Goal: Navigation & Orientation: Find specific page/section

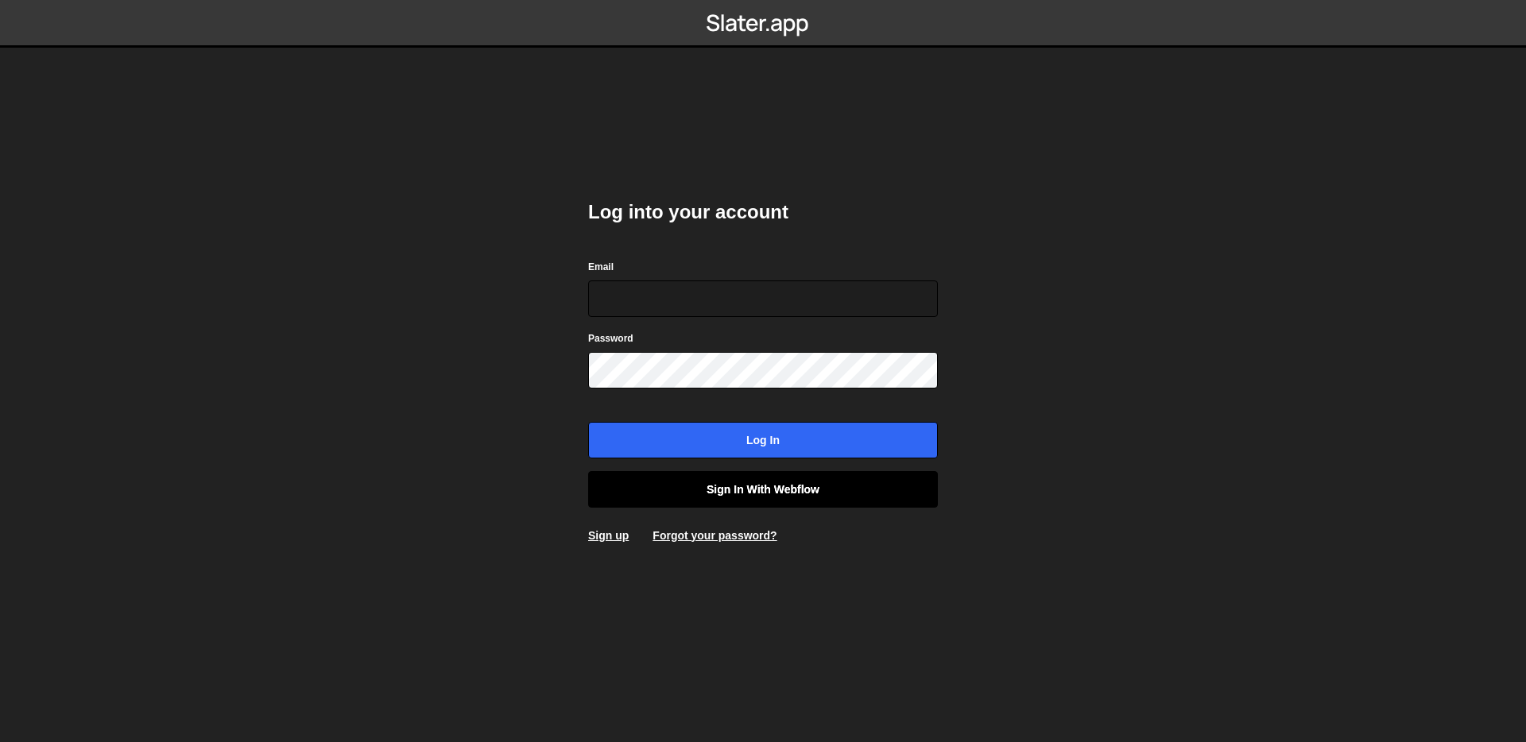
click at [769, 490] on link "Sign in with Webflow" at bounding box center [763, 489] width 350 height 37
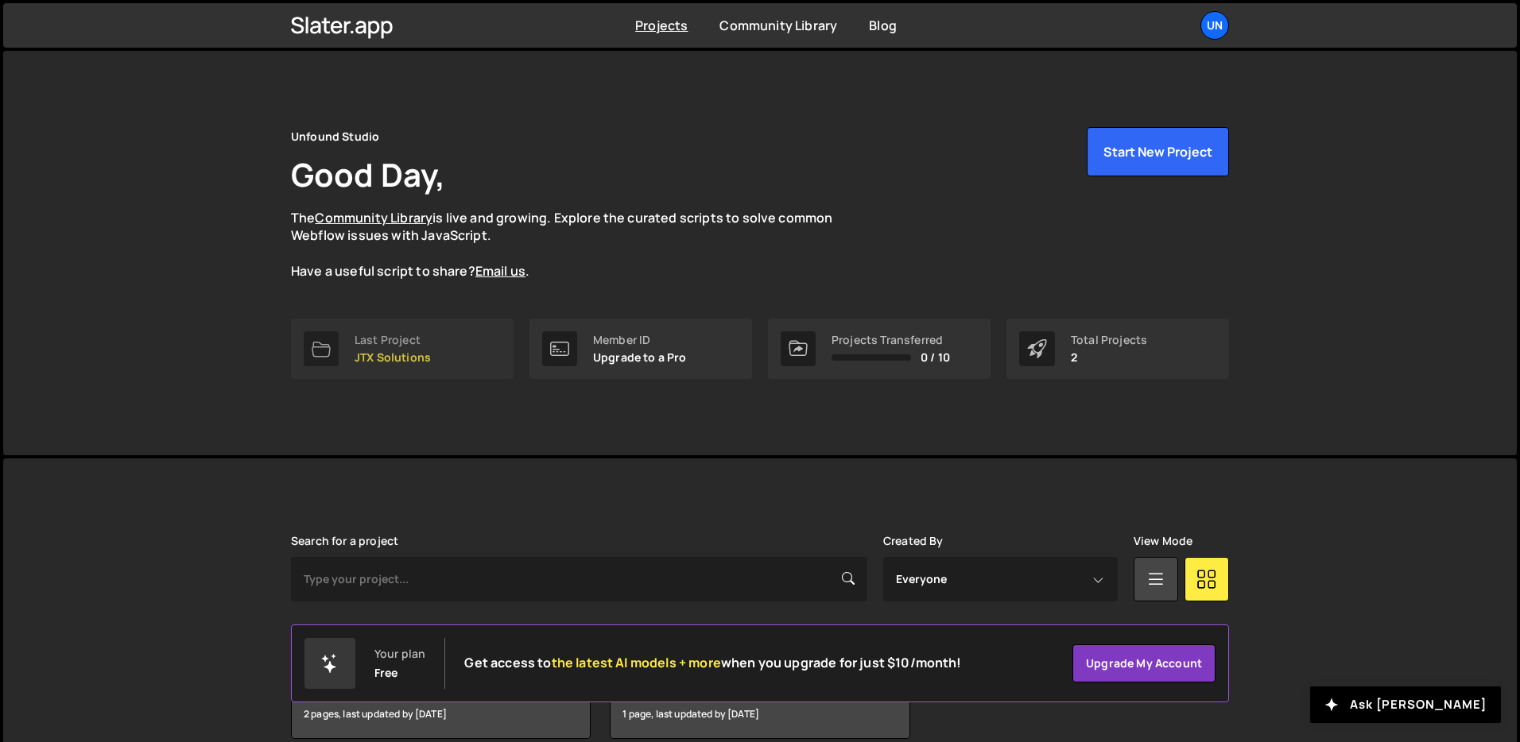
click at [439, 346] on link "Last Project JTX Solutions" at bounding box center [402, 349] width 223 height 60
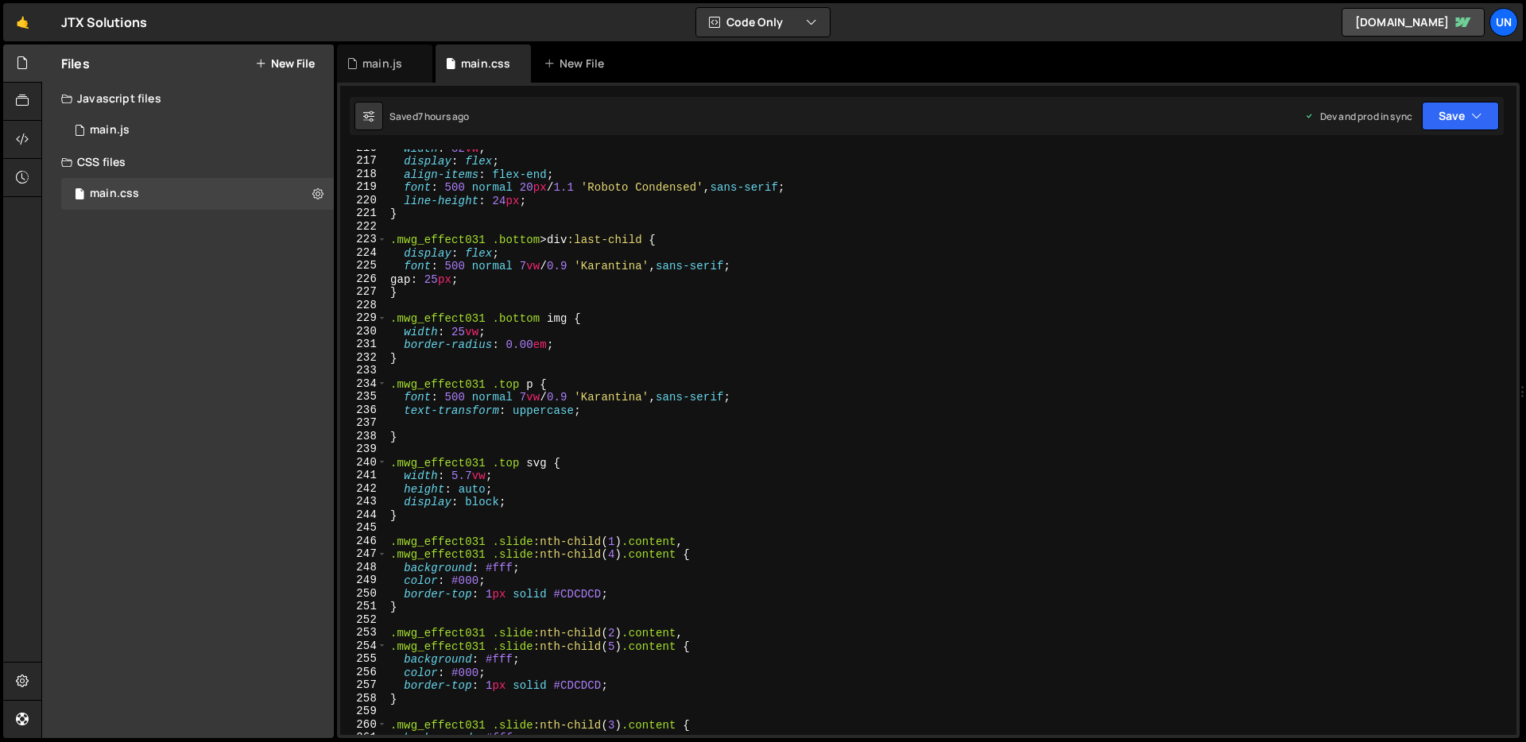
scroll to position [2830, 0]
click at [453, 333] on div "width : 32 vw ; display : flex ; align-items : flex-end ; font : 500 normal 20 …" at bounding box center [948, 445] width 1123 height 612
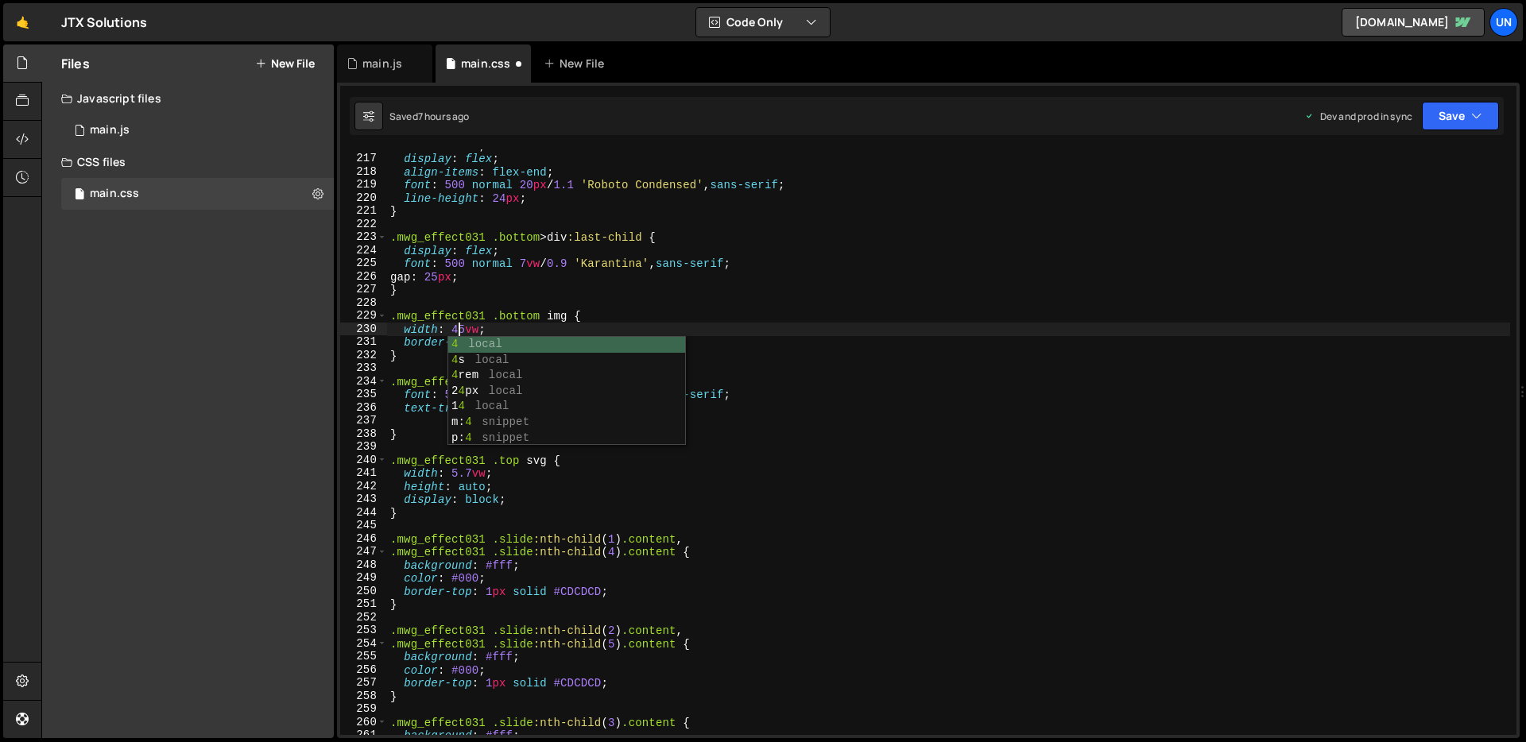
scroll to position [0, 4]
click at [632, 326] on div "width : 32 vw ; display : flex ; align-items : flex-end ; font : 500 normal 20 …" at bounding box center [948, 445] width 1123 height 612
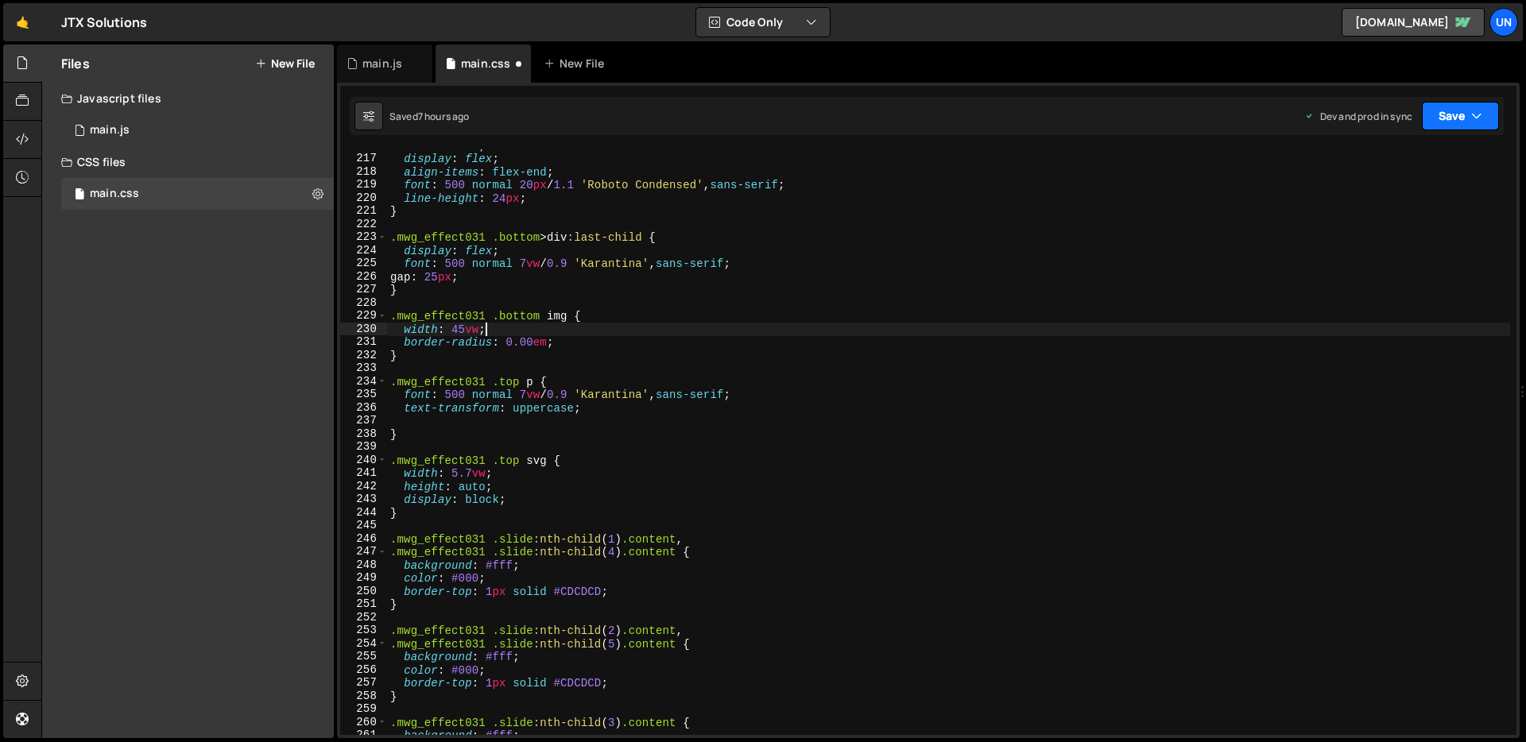
click at [1450, 129] on button "Save" at bounding box center [1460, 116] width 77 height 29
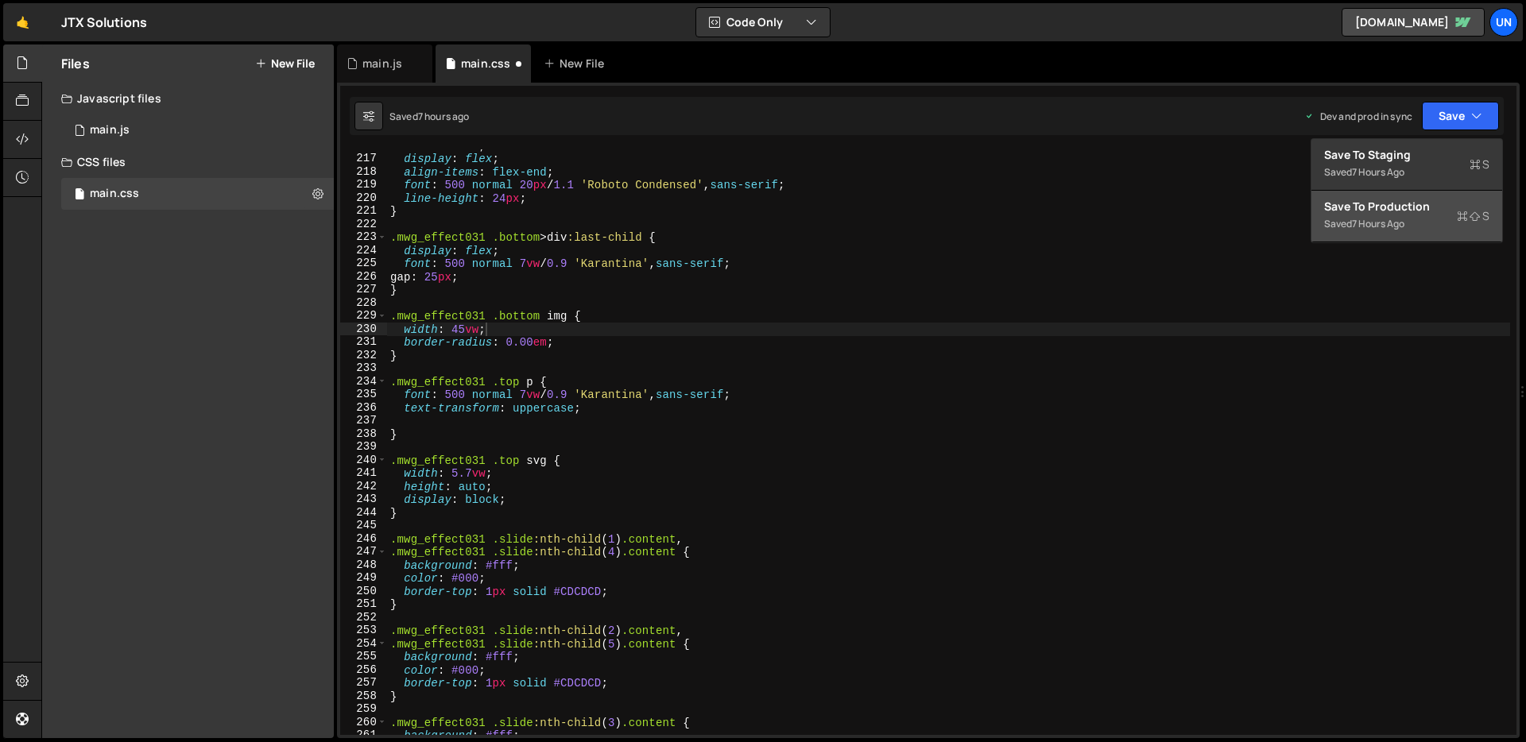
click at [1404, 209] on div "Save to Production S" at bounding box center [1406, 207] width 165 height 16
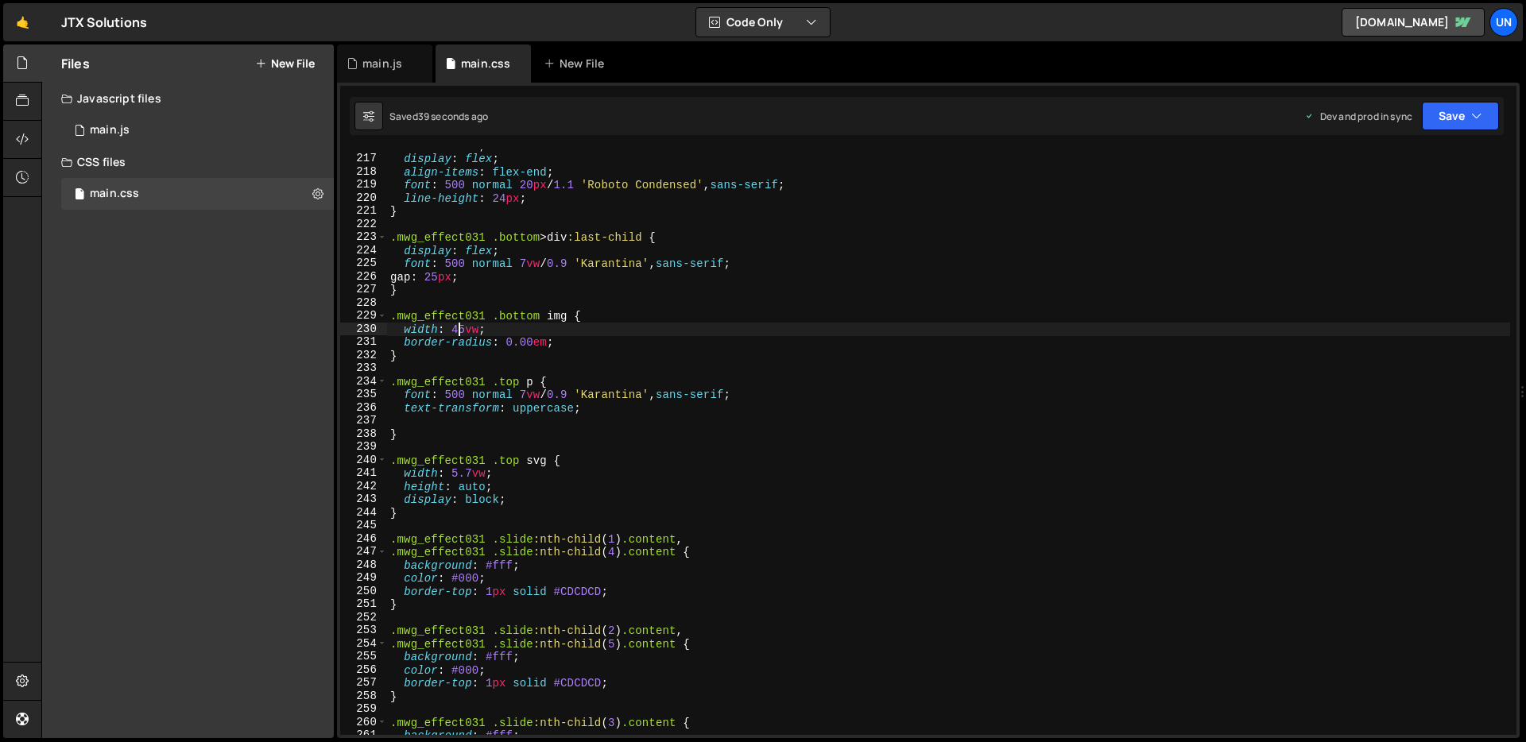
click at [459, 331] on div "width : 32 vw ; display : flex ; align-items : flex-end ; font : 500 normal 20 …" at bounding box center [948, 445] width 1123 height 612
click at [604, 316] on div "width : 32 vw ; display : flex ; align-items : flex-end ; font : 500 normal 20 …" at bounding box center [948, 445] width 1123 height 612
click at [1477, 130] on button "Save" at bounding box center [1460, 116] width 77 height 29
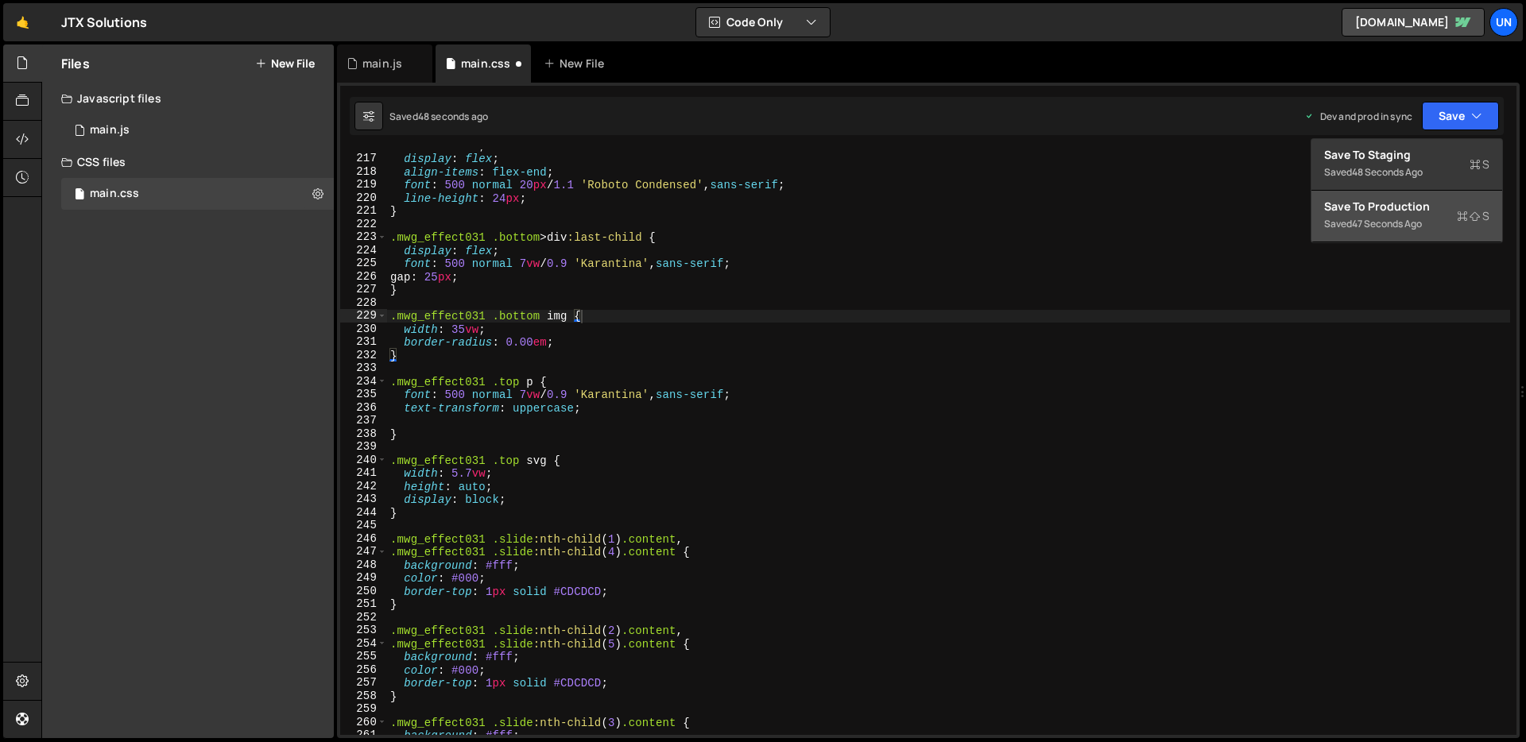
click at [1403, 218] on div "47 seconds ago" at bounding box center [1387, 224] width 70 height 14
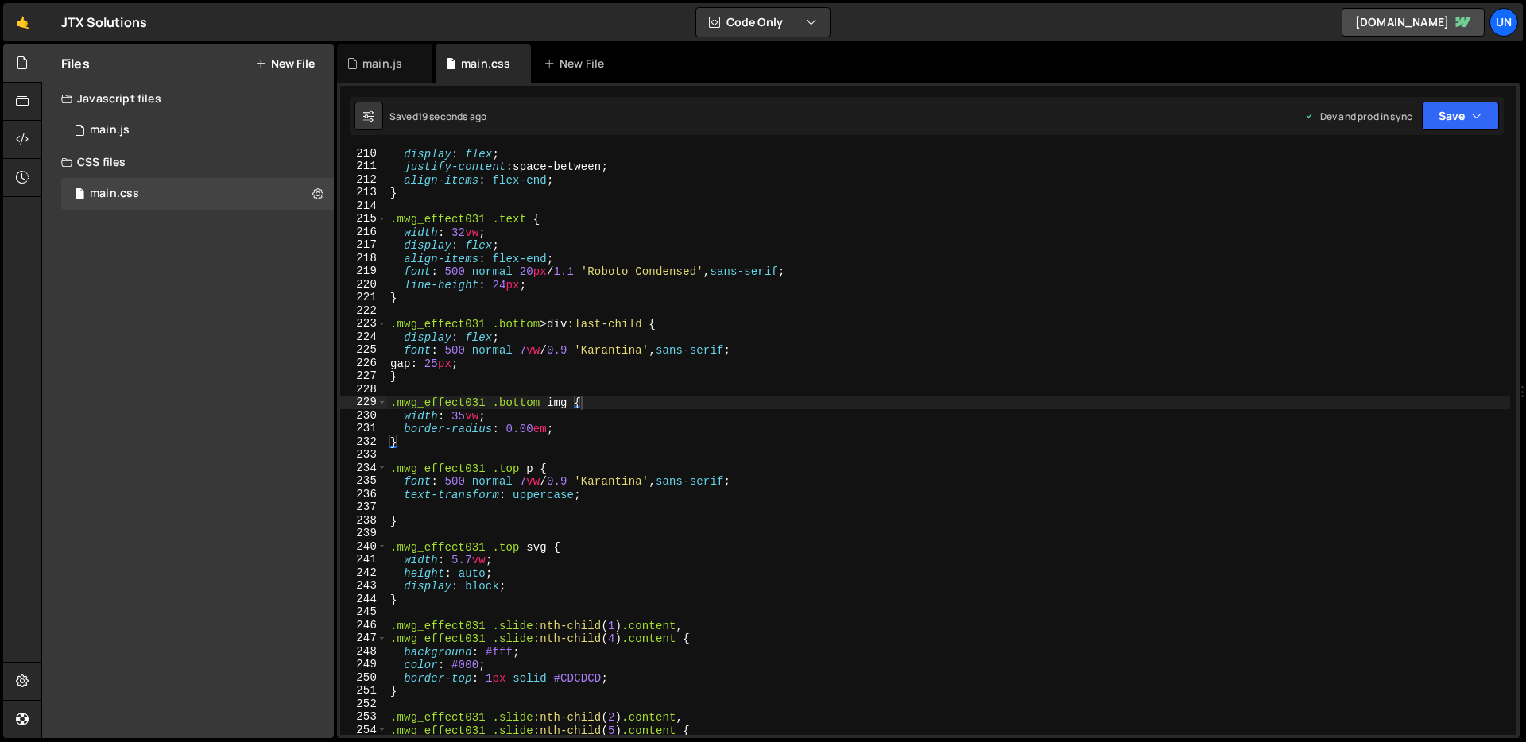
scroll to position [2744, 0]
drag, startPoint x: 479, startPoint y: 416, endPoint x: 455, endPoint y: 420, distance: 24.8
click at [455, 420] on div "display : flex ; justify-content : space-between ; align-items : flex-end ; } .…" at bounding box center [948, 453] width 1123 height 612
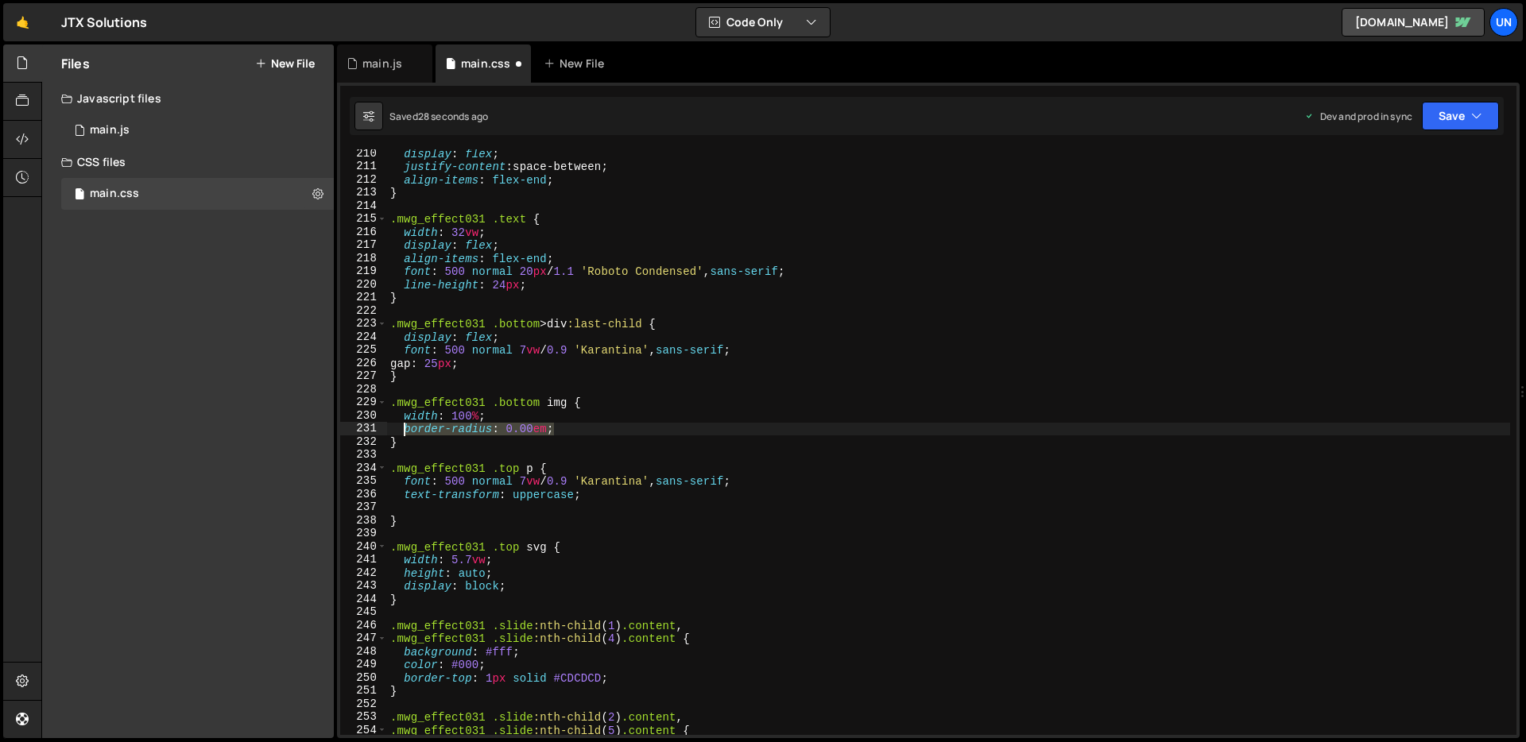
drag, startPoint x: 560, startPoint y: 428, endPoint x: 405, endPoint y: 433, distance: 154.3
click at [405, 433] on div "display : flex ; justify-content : space-between ; align-items : flex-end ; } .…" at bounding box center [948, 453] width 1123 height 612
type textarea "height: 400px;"
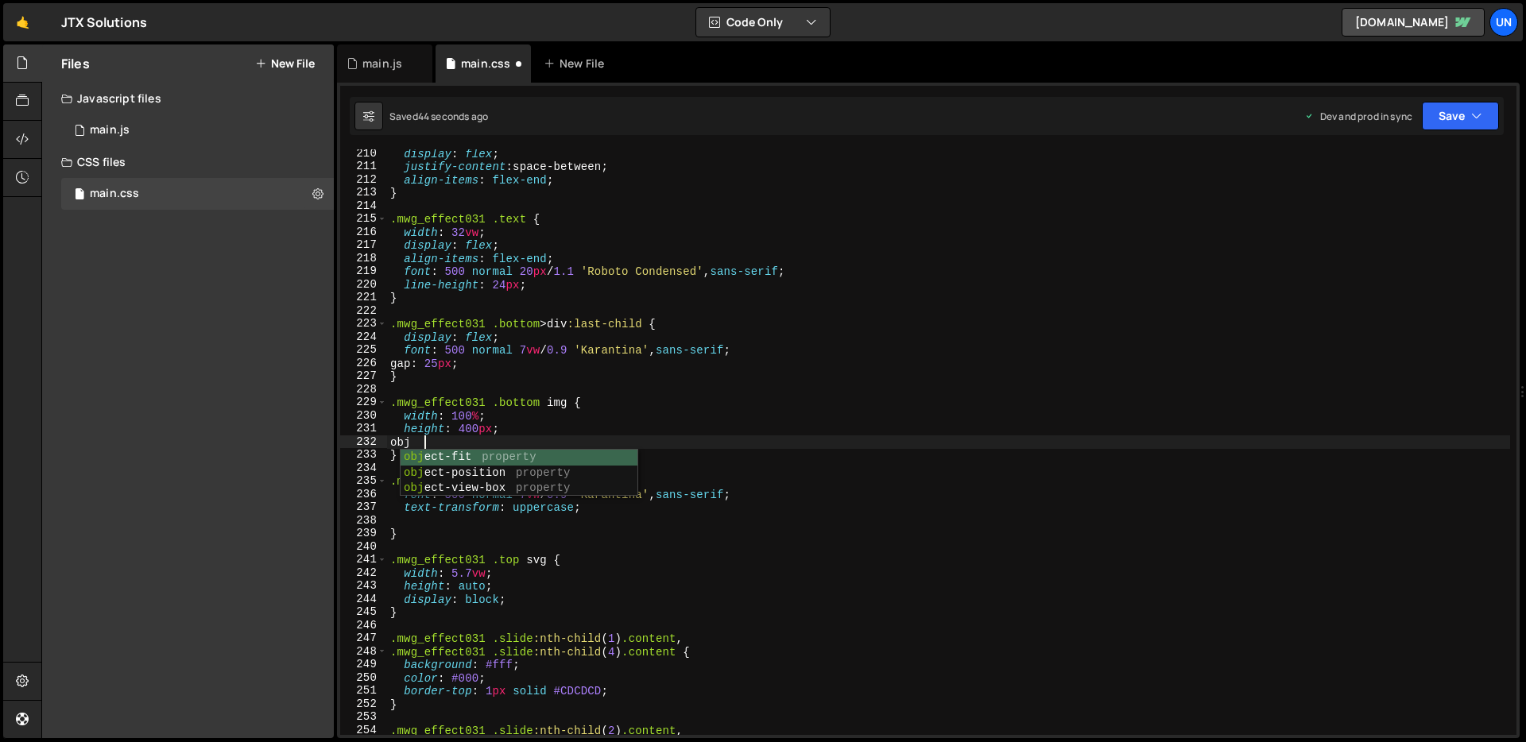
scroll to position [0, 2]
type textarea "object-fit: cover;"
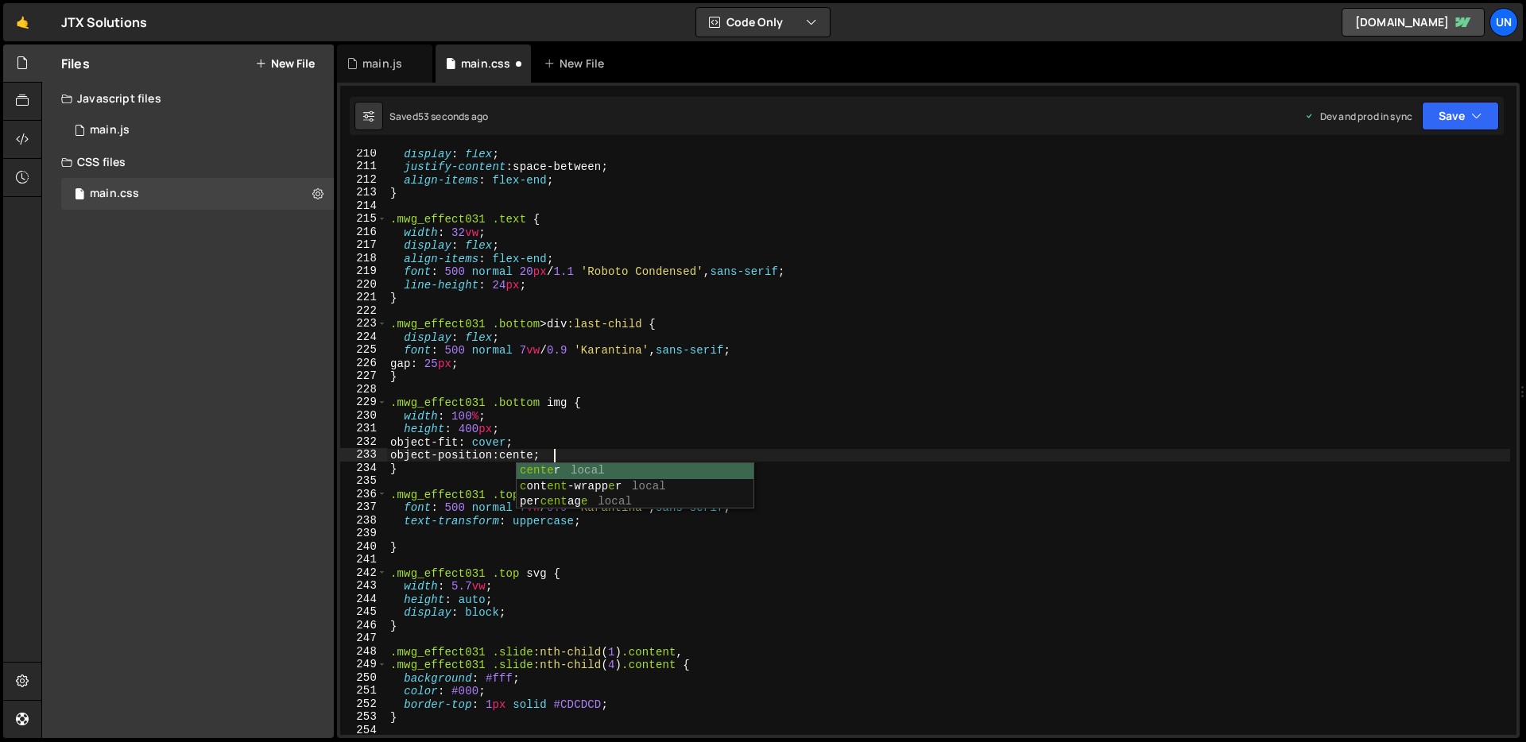
scroll to position [0, 11]
click at [503, 413] on div "display : flex ; justify-content : space-between ; align-items : flex-end ; } .…" at bounding box center [948, 453] width 1123 height 612
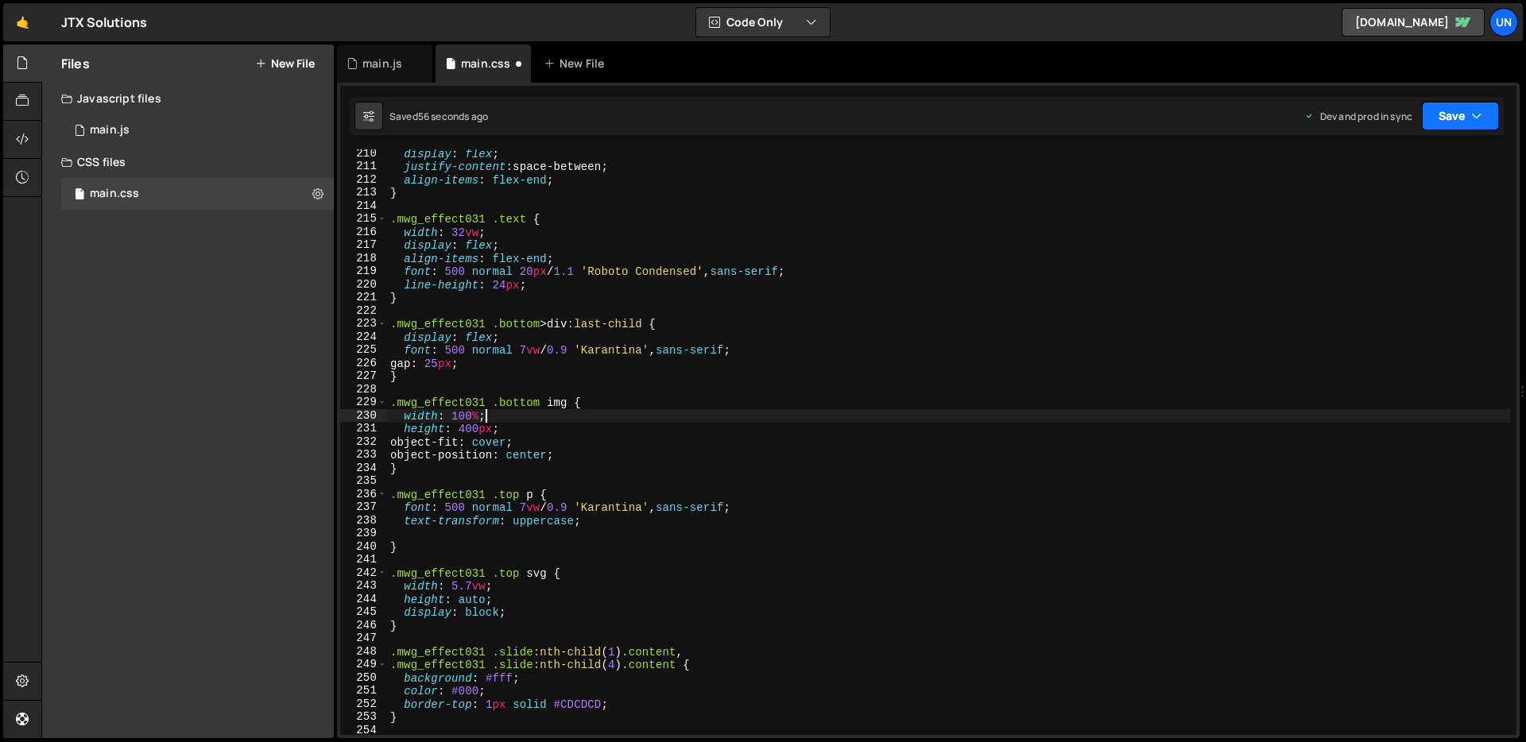
click at [1481, 120] on icon "button" at bounding box center [1476, 116] width 11 height 16
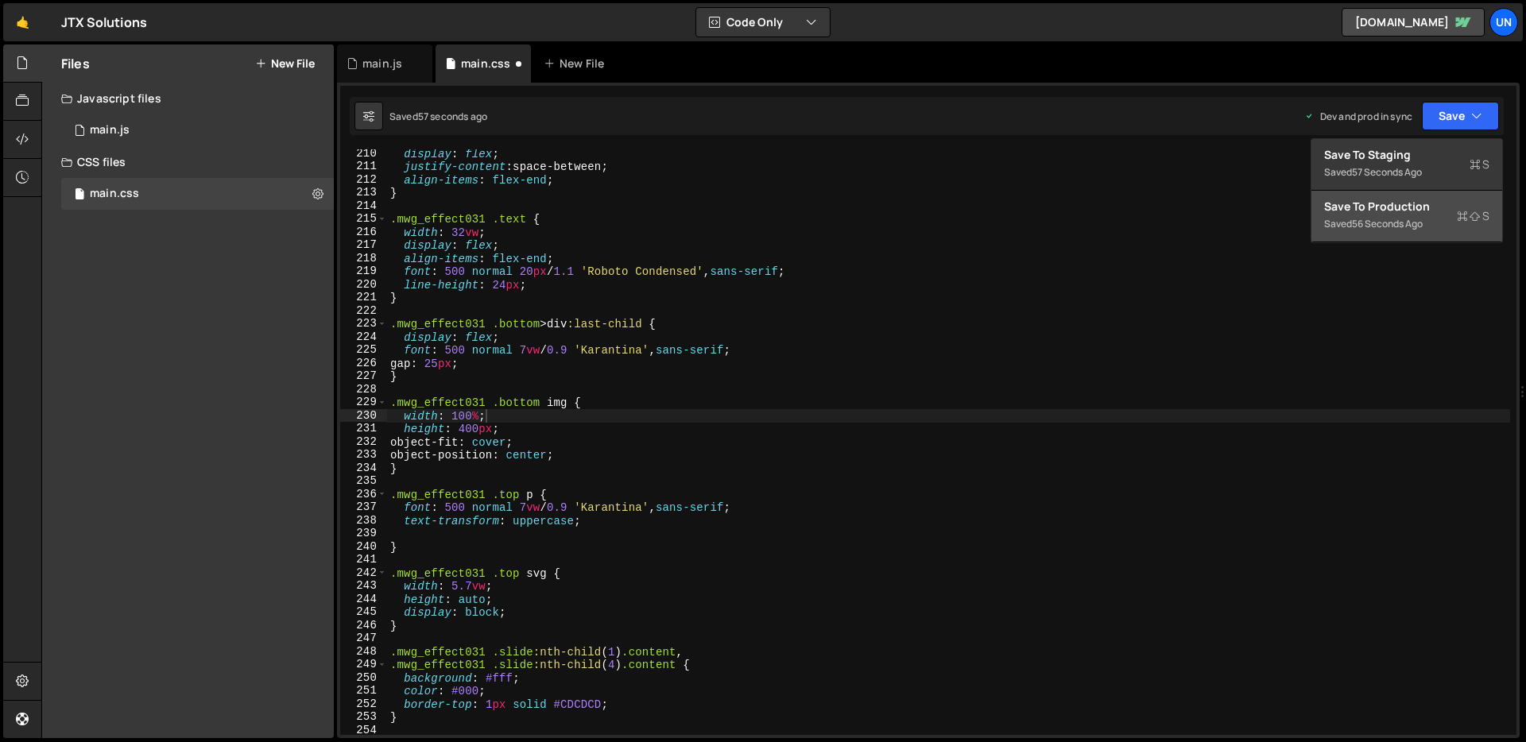
click at [1395, 227] on div "56 seconds ago" at bounding box center [1387, 224] width 71 height 14
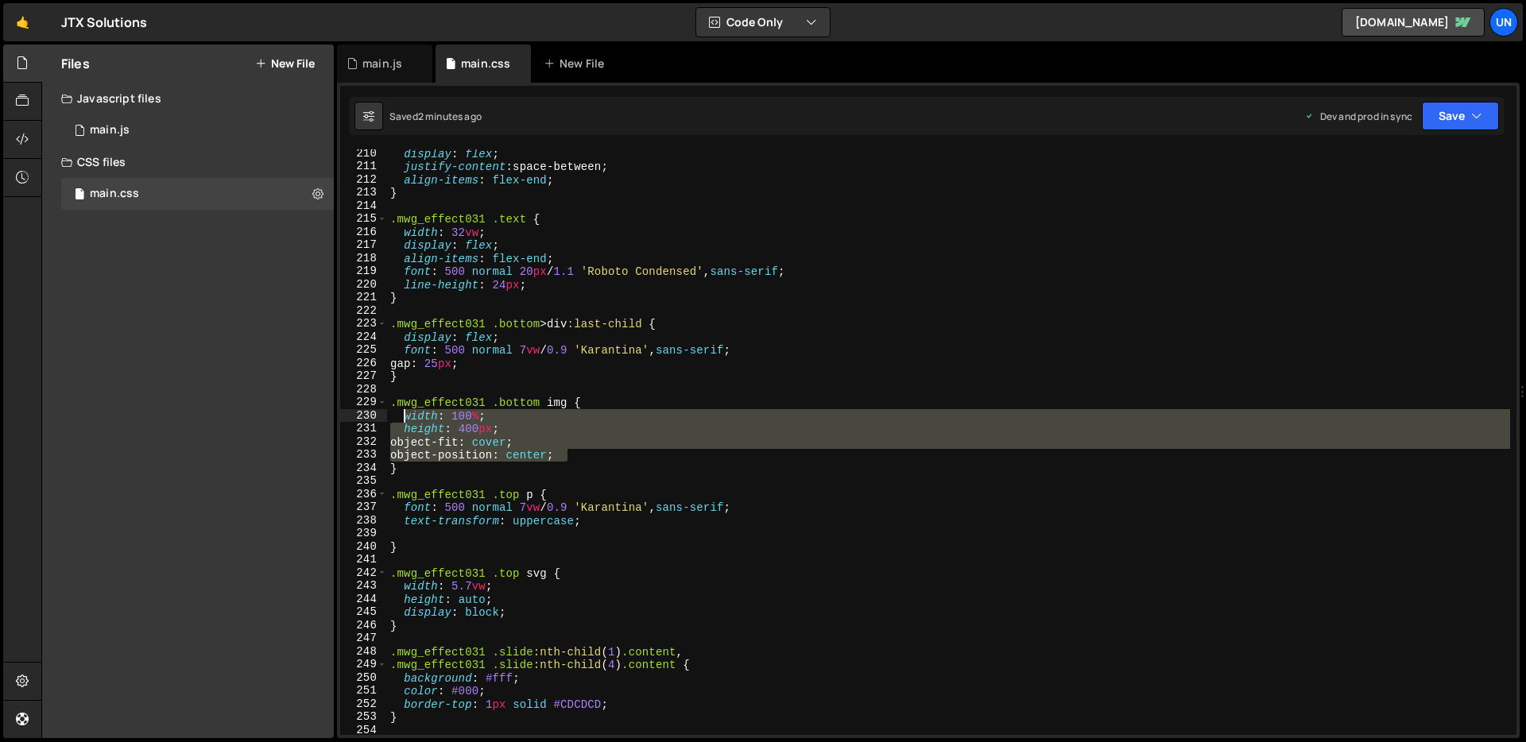
drag, startPoint x: 580, startPoint y: 457, endPoint x: 404, endPoint y: 421, distance: 180.0
click at [404, 421] on div "display : flex ; justify-content : space-between ; align-items : flex-end ; } .…" at bounding box center [948, 453] width 1123 height 612
paste textarea "object-position: center"
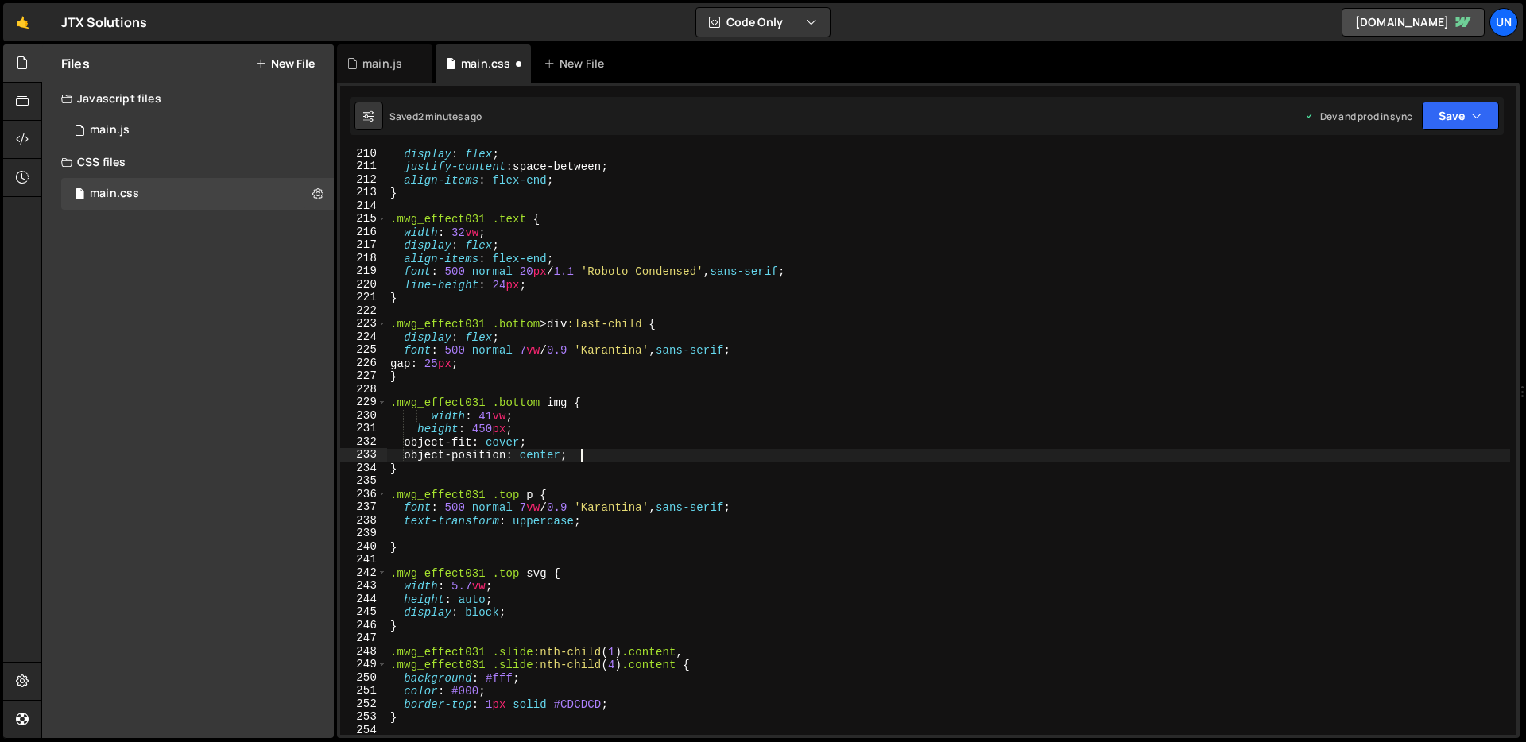
click at [433, 419] on div "display : flex ; justify-content : space-between ; align-items : flex-end ; } .…" at bounding box center [948, 453] width 1123 height 612
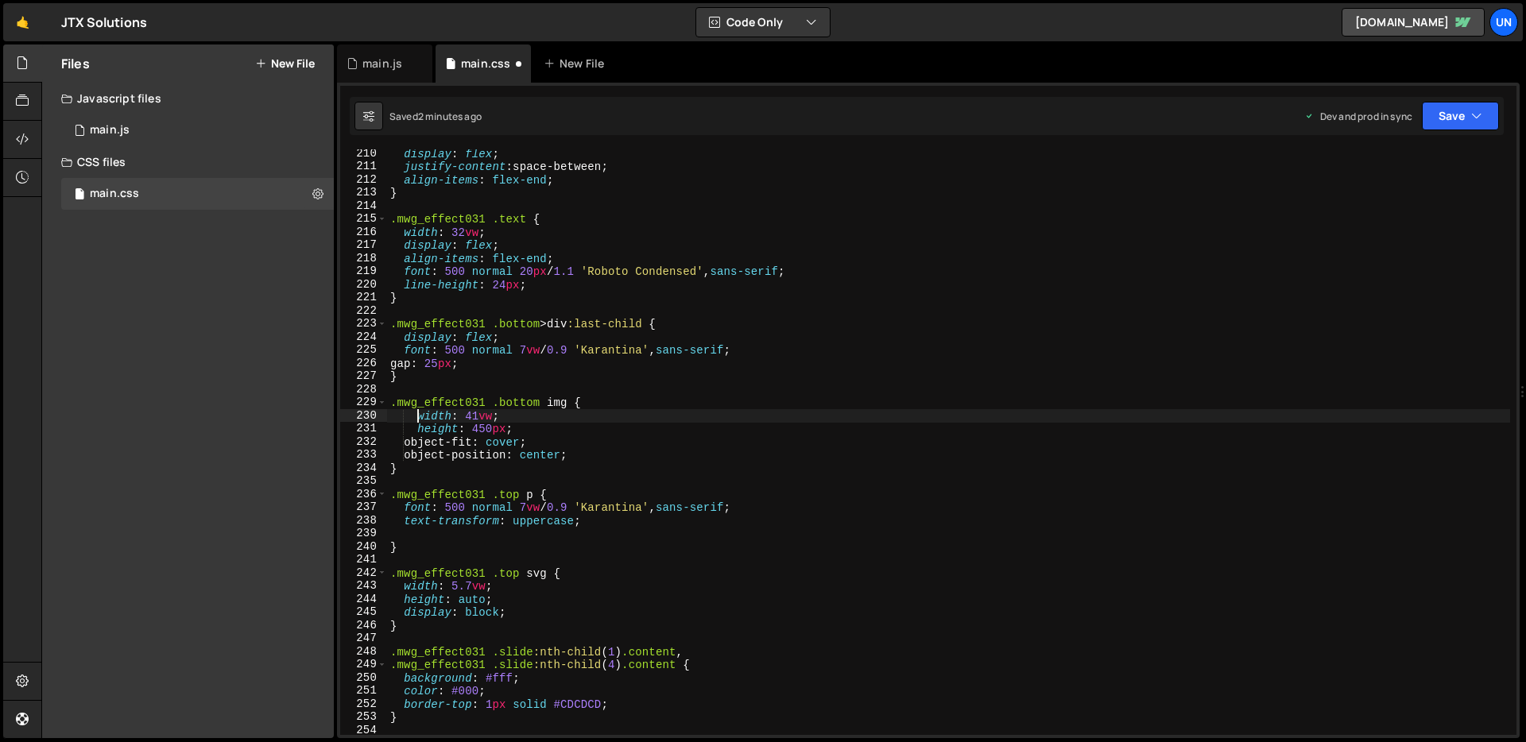
click at [574, 420] on div "display : flex ; justify-content : space-between ; align-items : flex-end ; } .…" at bounding box center [948, 453] width 1123 height 612
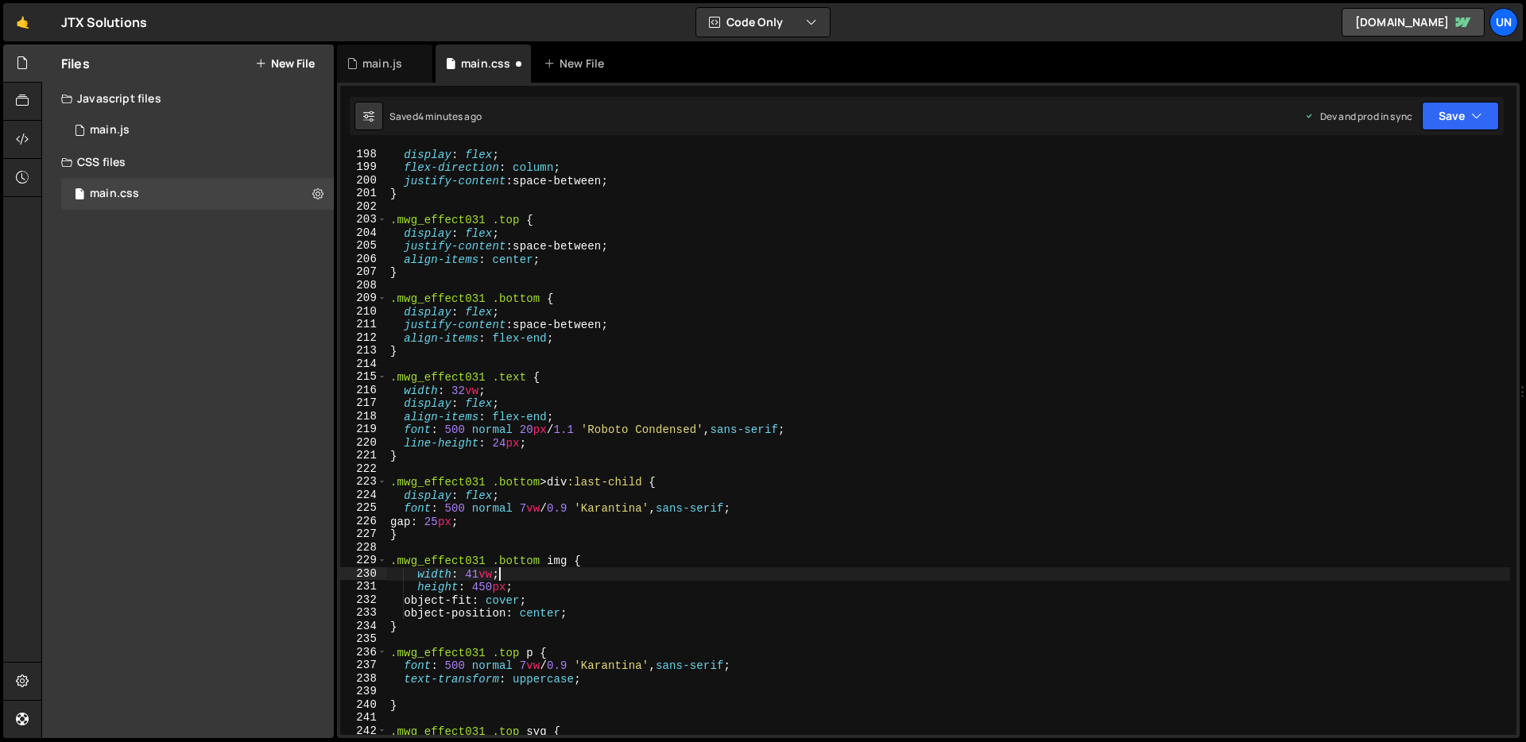
scroll to position [2586, 0]
click at [451, 348] on div "display : flex ; flex-direction : column ; justify-content : space-between ; } …" at bounding box center [948, 453] width 1123 height 612
type textarea "}"
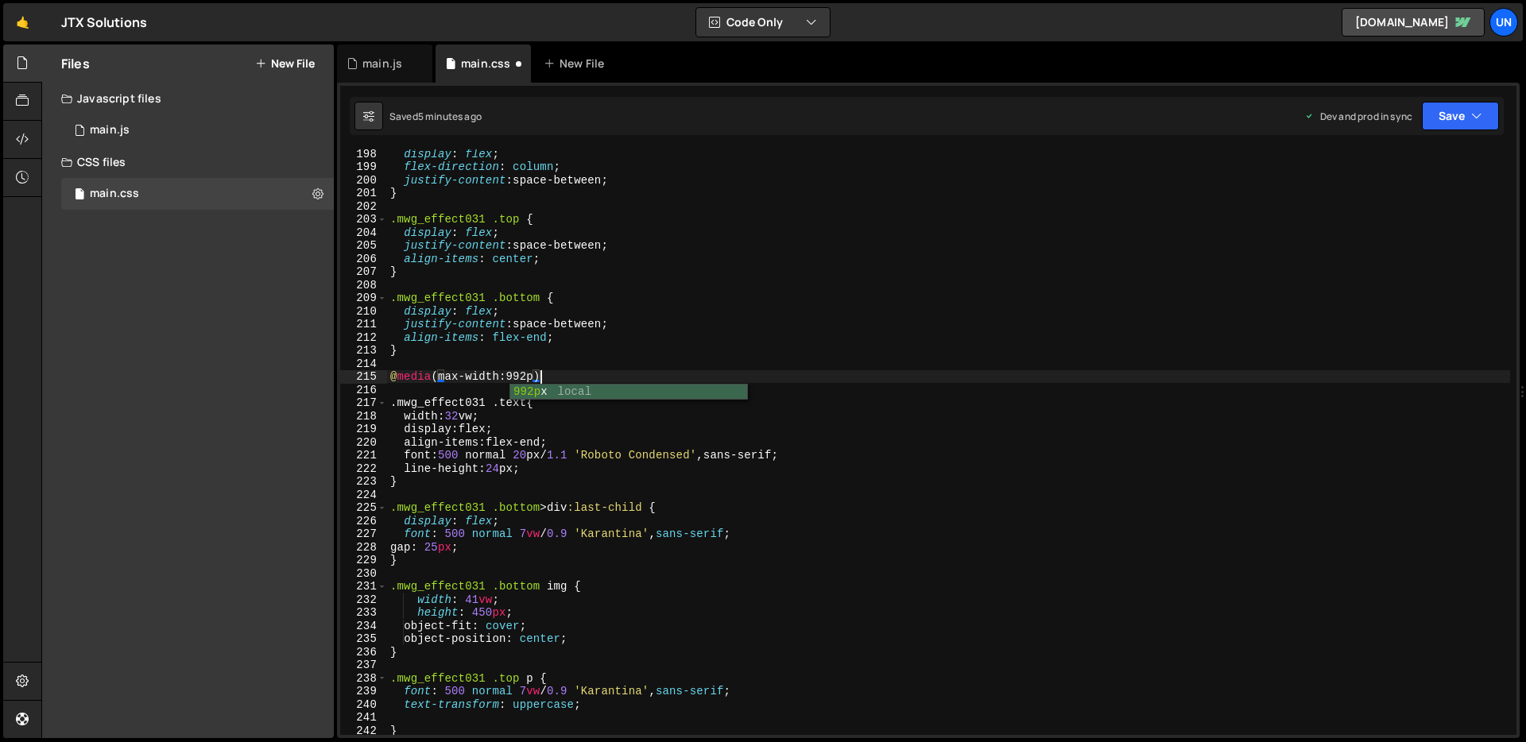
scroll to position [0, 10]
type textarea "@media (max-width:992px){"
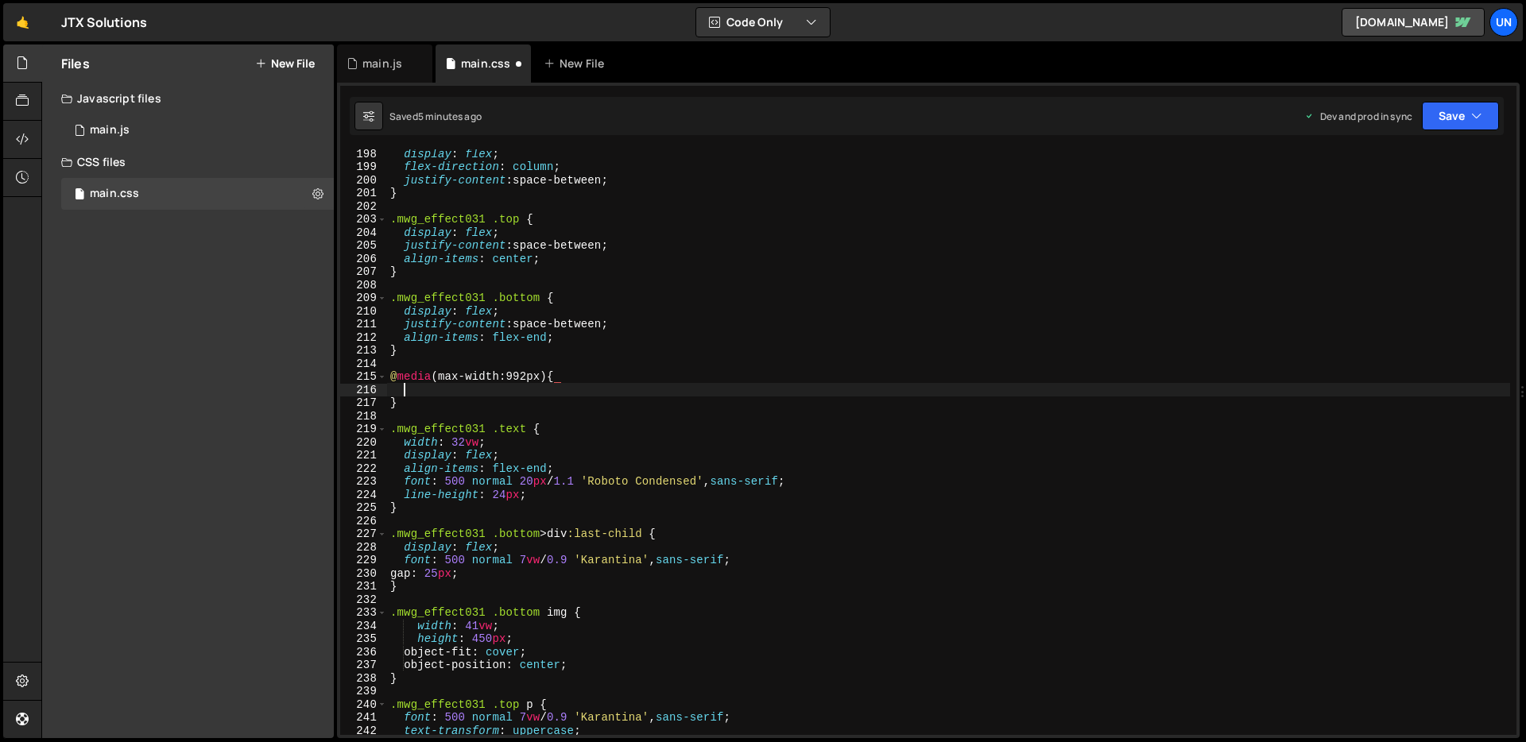
scroll to position [0, 0]
paste textarea "flex-direction: column;"
type textarea "flex-direction: column;"
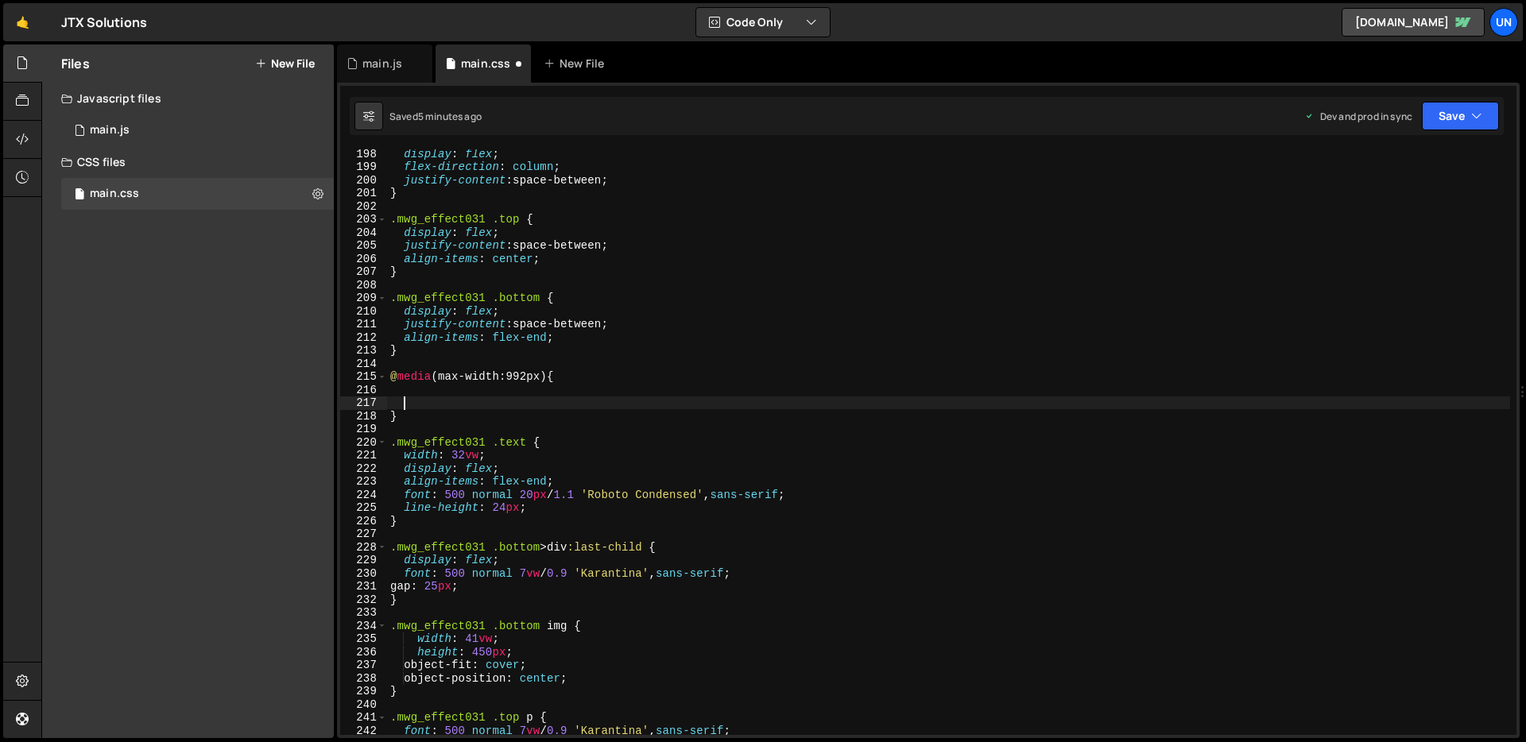
paste textarea "flex-direction: column;"
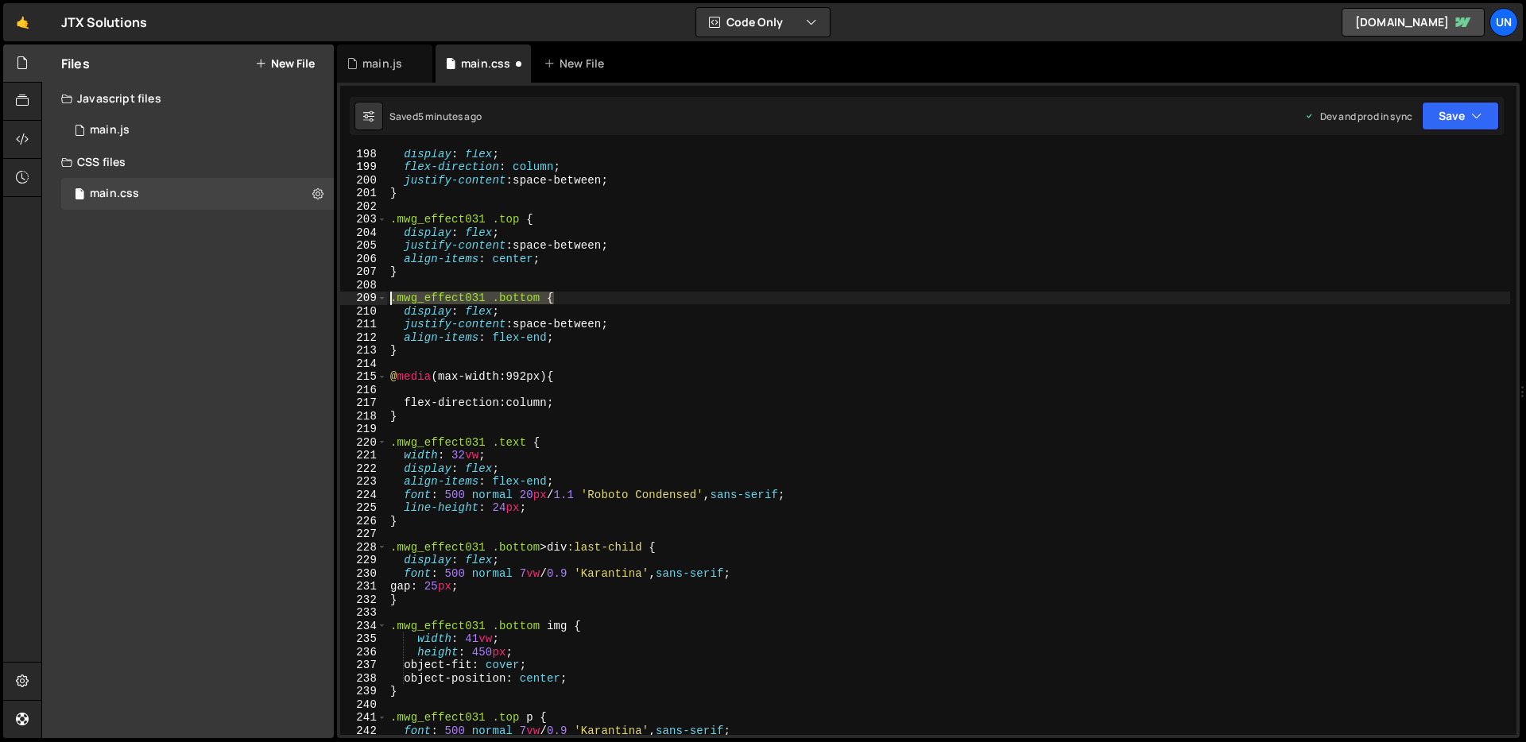
drag, startPoint x: 560, startPoint y: 296, endPoint x: 389, endPoint y: 304, distance: 171.1
click at [389, 304] on div "display : flex ; flex-direction : column ; justify-content : space-between ; } …" at bounding box center [948, 453] width 1123 height 612
type textarea ".mwg_effect031 .bottom {"
click at [482, 390] on div "display : flex ; flex-direction : column ; justify-content : space-between ; } …" at bounding box center [948, 453] width 1123 height 612
paste textarea ".mwg_effect031 .bottom {"
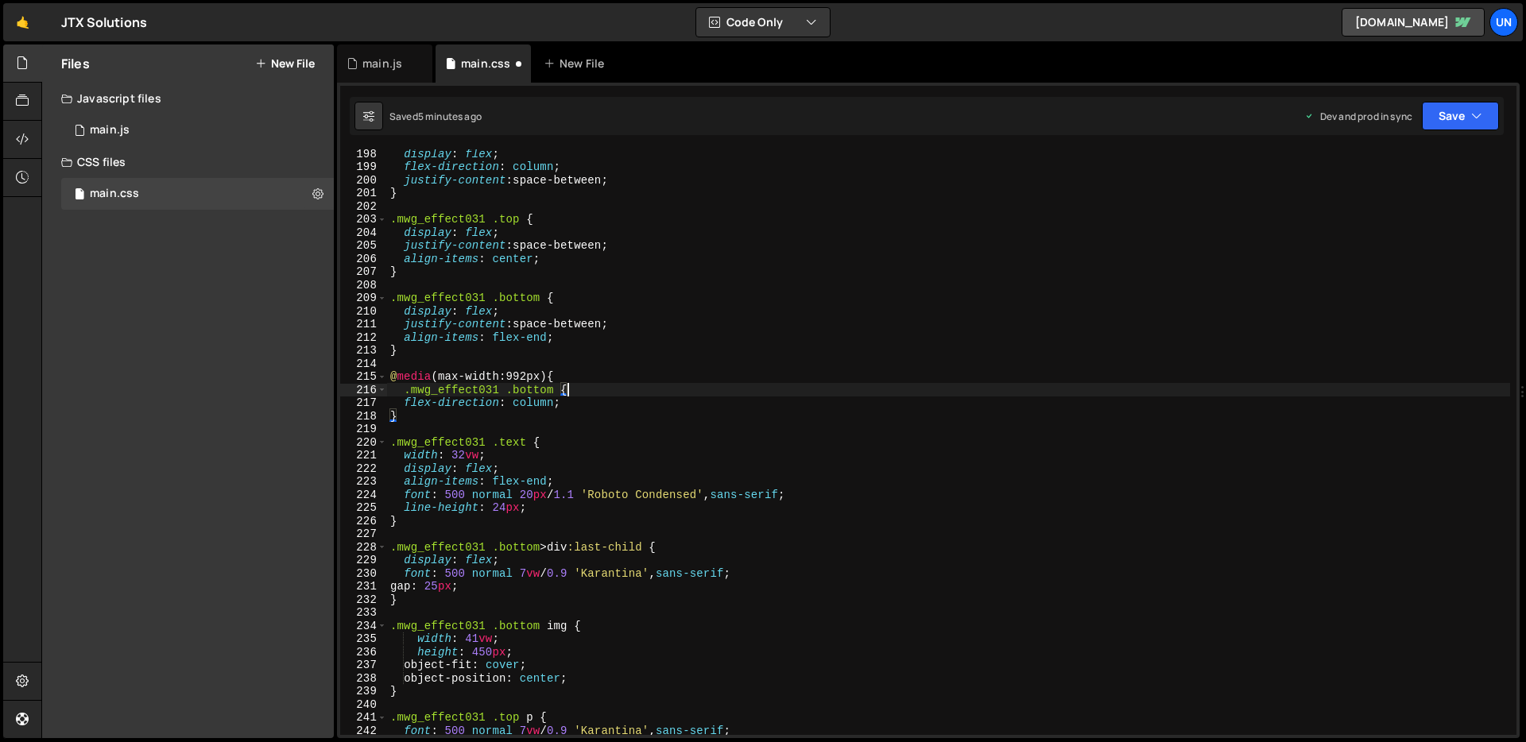
click at [573, 405] on div "display : flex ; flex-direction : column ; justify-content : space-between ; } …" at bounding box center [948, 453] width 1123 height 612
type textarea "flex-direction: column;"
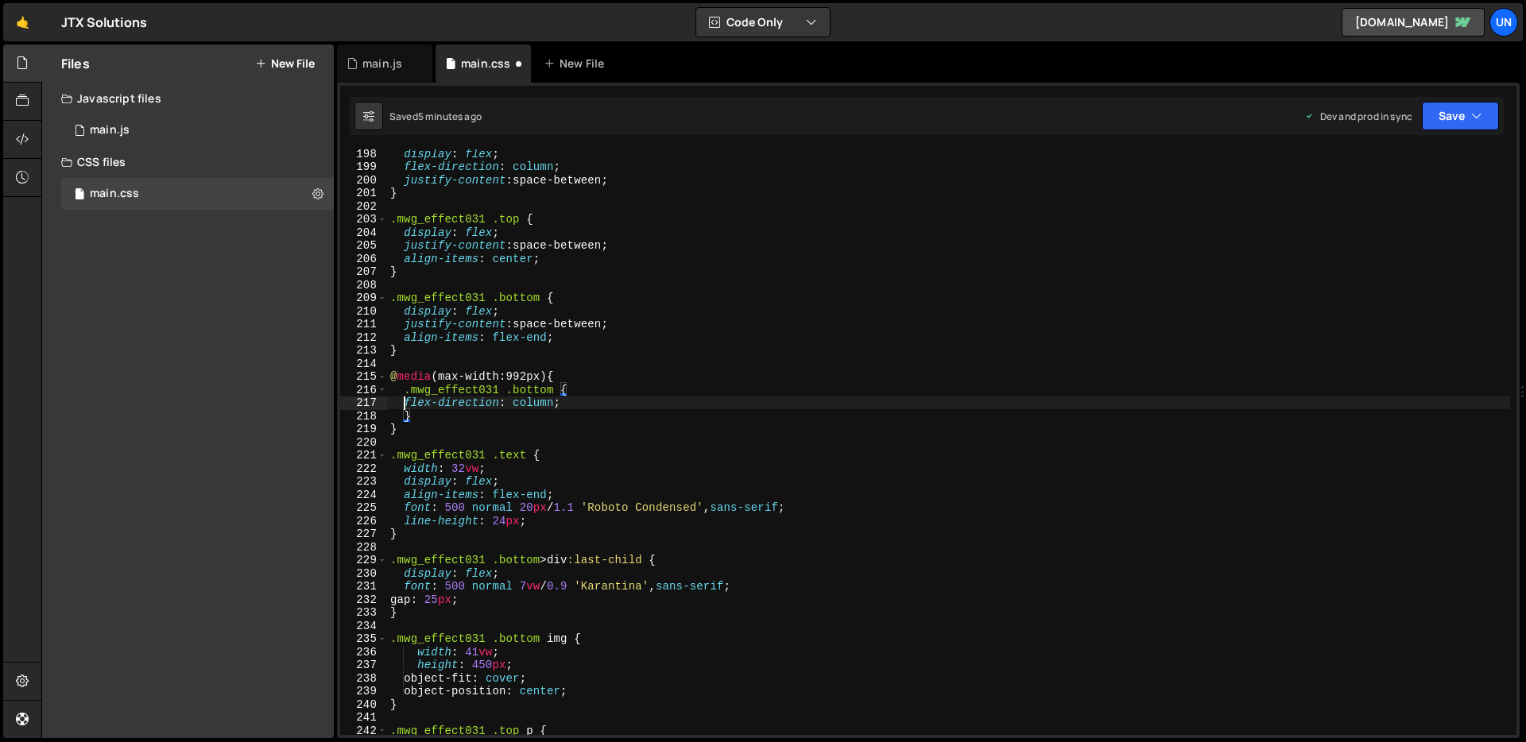
click at [401, 402] on div "display : flex ; flex-direction : column ; justify-content : space-between ; } …" at bounding box center [948, 453] width 1123 height 612
click at [586, 395] on div "display : flex ; flex-direction : column ; justify-content : space-between ; } …" at bounding box center [948, 453] width 1123 height 612
click at [1473, 113] on icon "button" at bounding box center [1476, 116] width 11 height 16
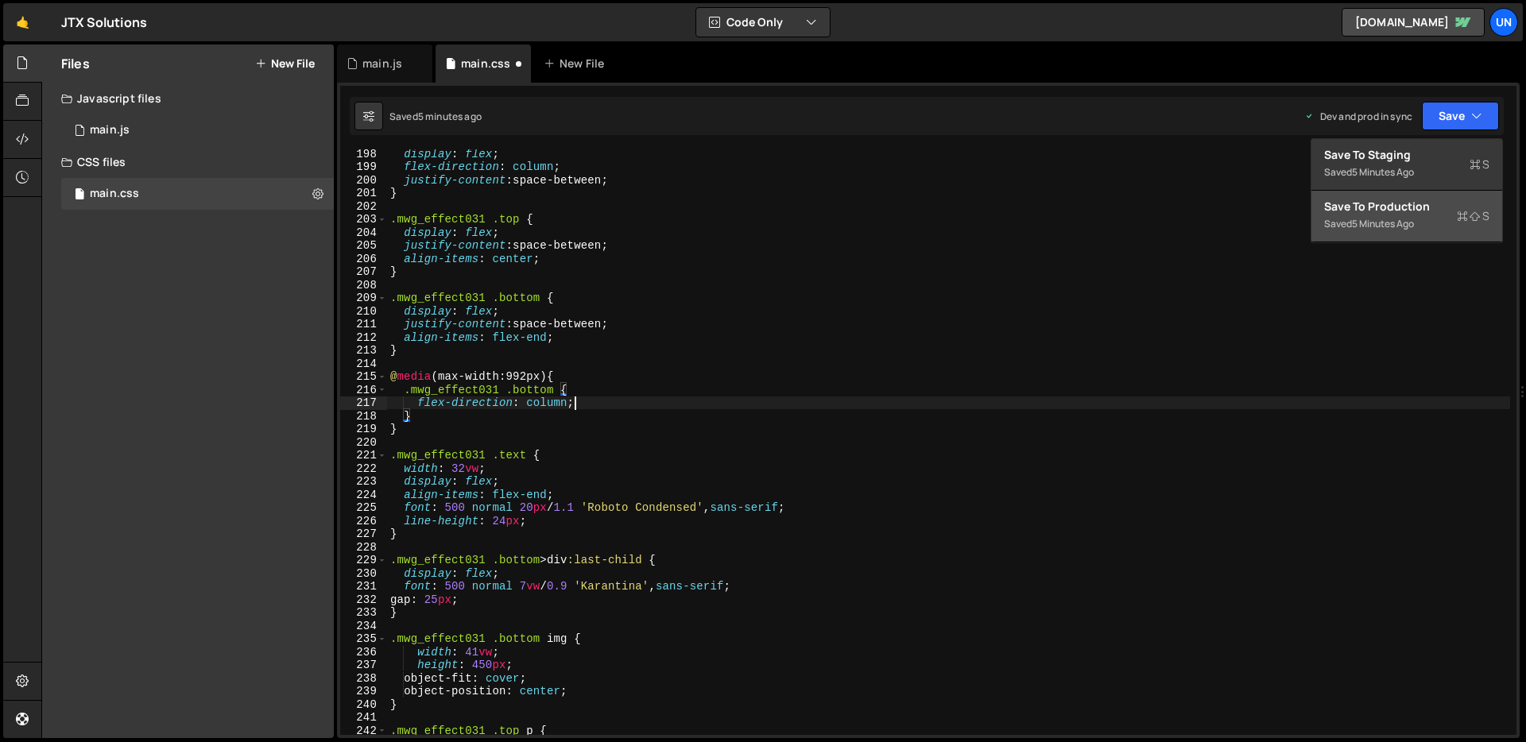
click at [585, 406] on div "display : flex ; flex-direction : column ; justify-content : space-between ; } …" at bounding box center [948, 453] width 1123 height 612
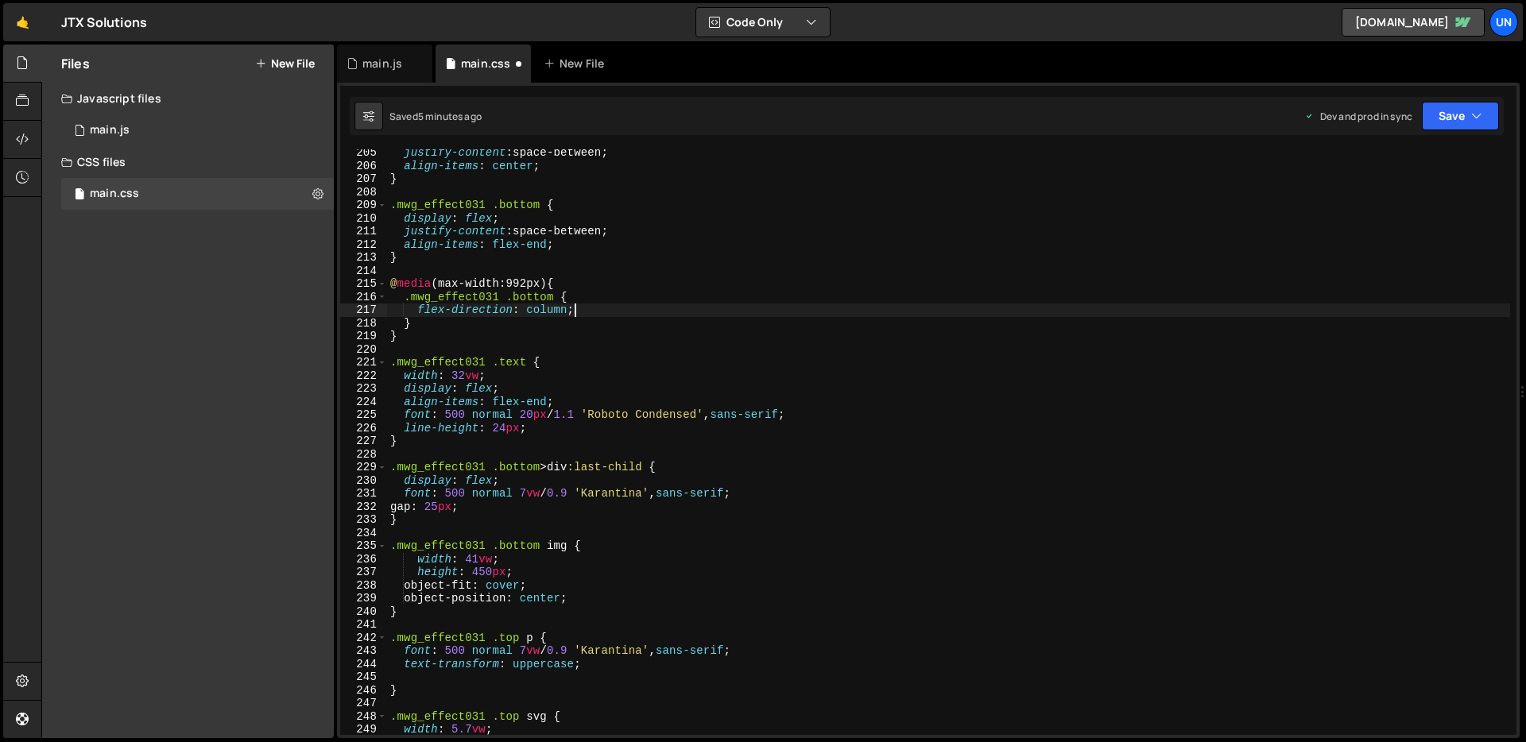
scroll to position [2679, 0]
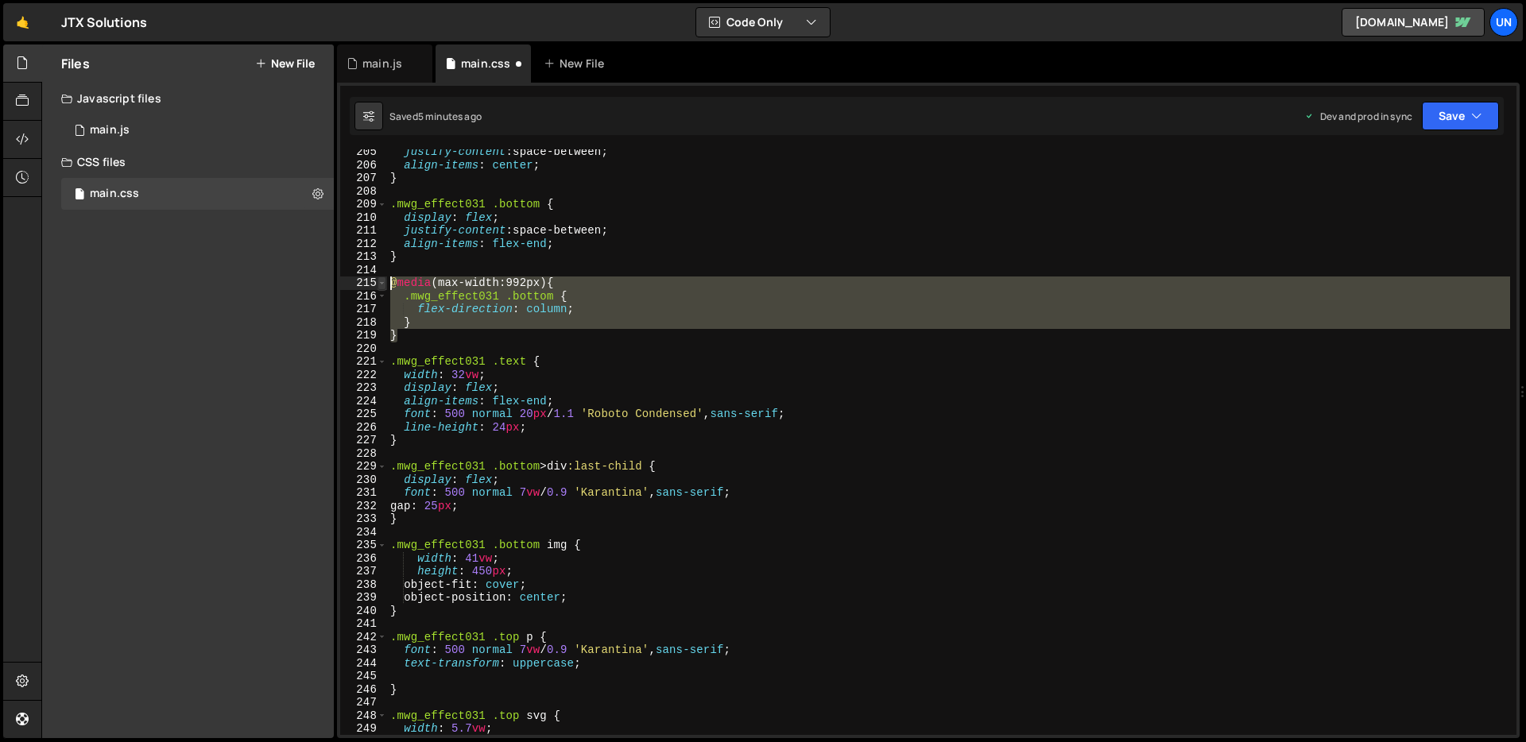
drag, startPoint x: 401, startPoint y: 336, endPoint x: 385, endPoint y: 286, distance: 52.8
click at [385, 286] on div "flex-direction: column; 205 206 207 208 209 210 211 212 213 214 215 216 217 218…" at bounding box center [928, 442] width 1176 height 586
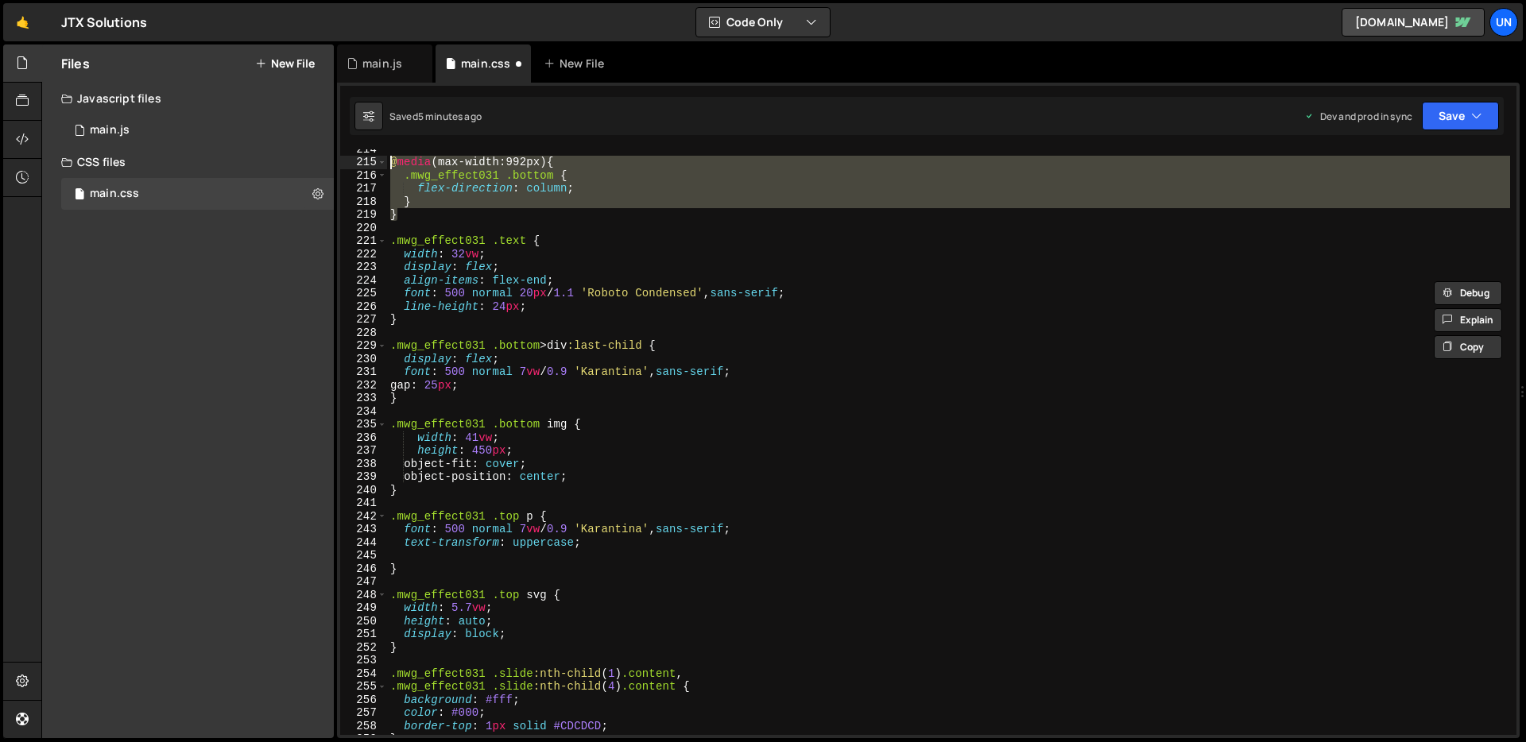
scroll to position [2802, 0]
click at [451, 488] on div "@ media (max-width:992px) { .mwg_effect031 .bottom { flex-direction : column ; …" at bounding box center [948, 447] width 1123 height 612
type textarea "}"
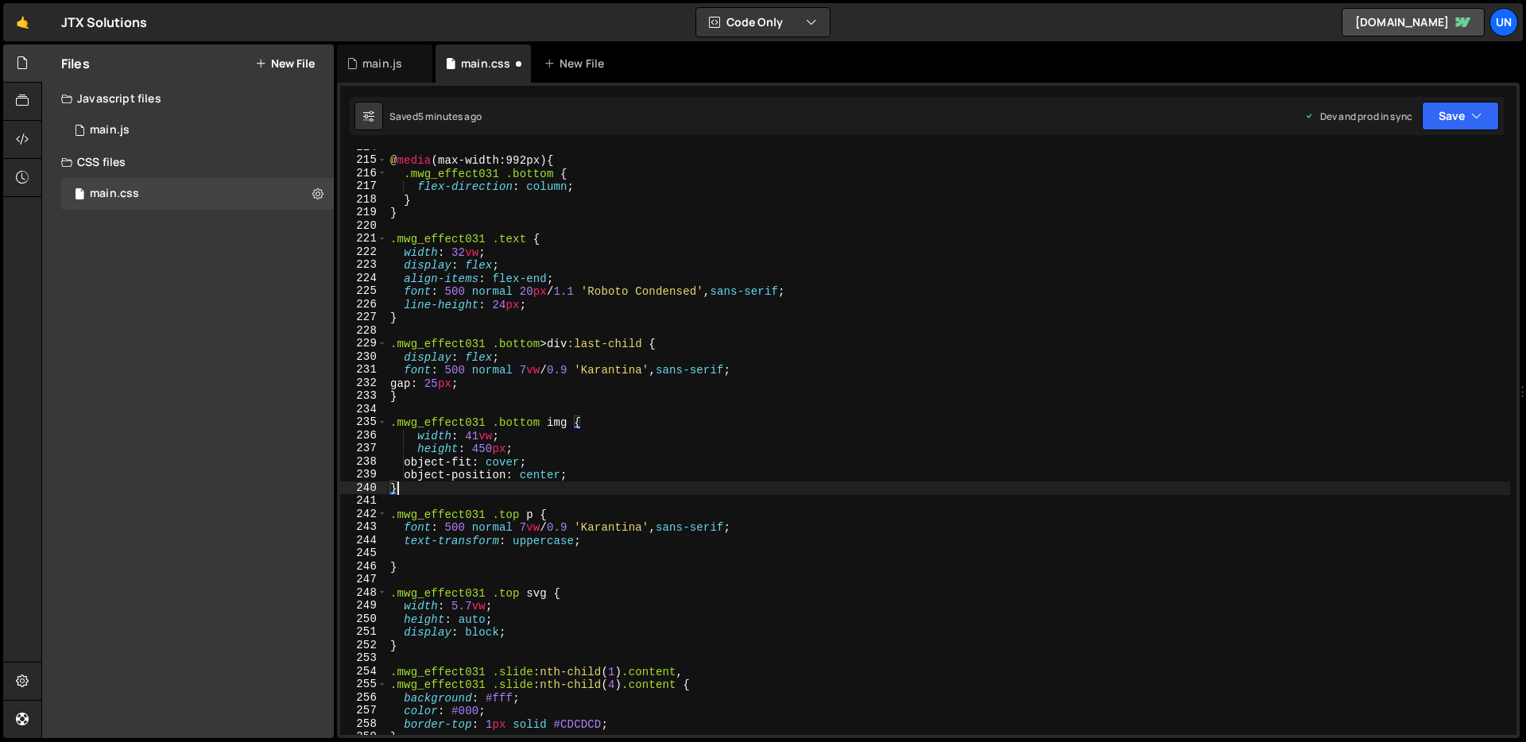
scroll to position [0, 0]
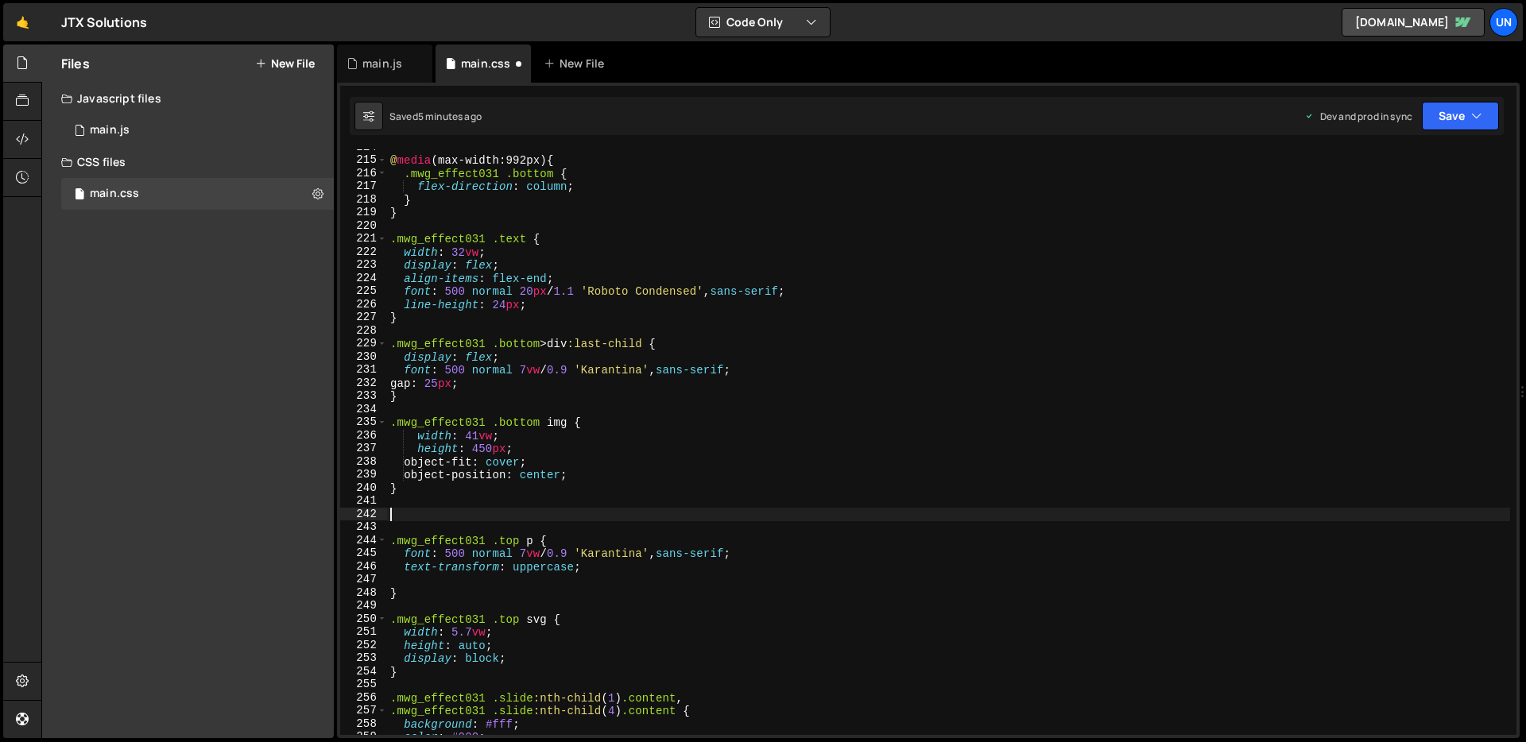
paste textarea "}"
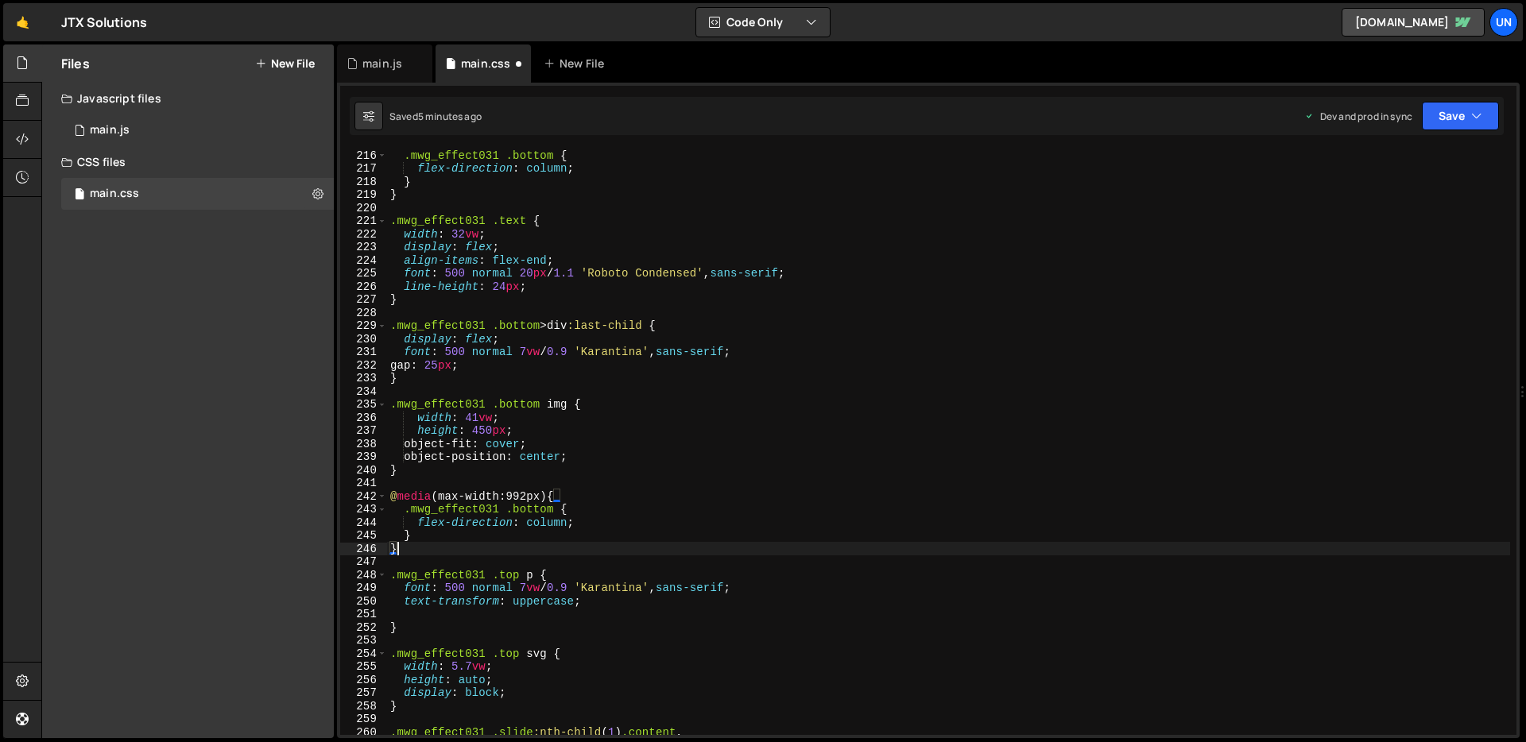
scroll to position [2820, 0]
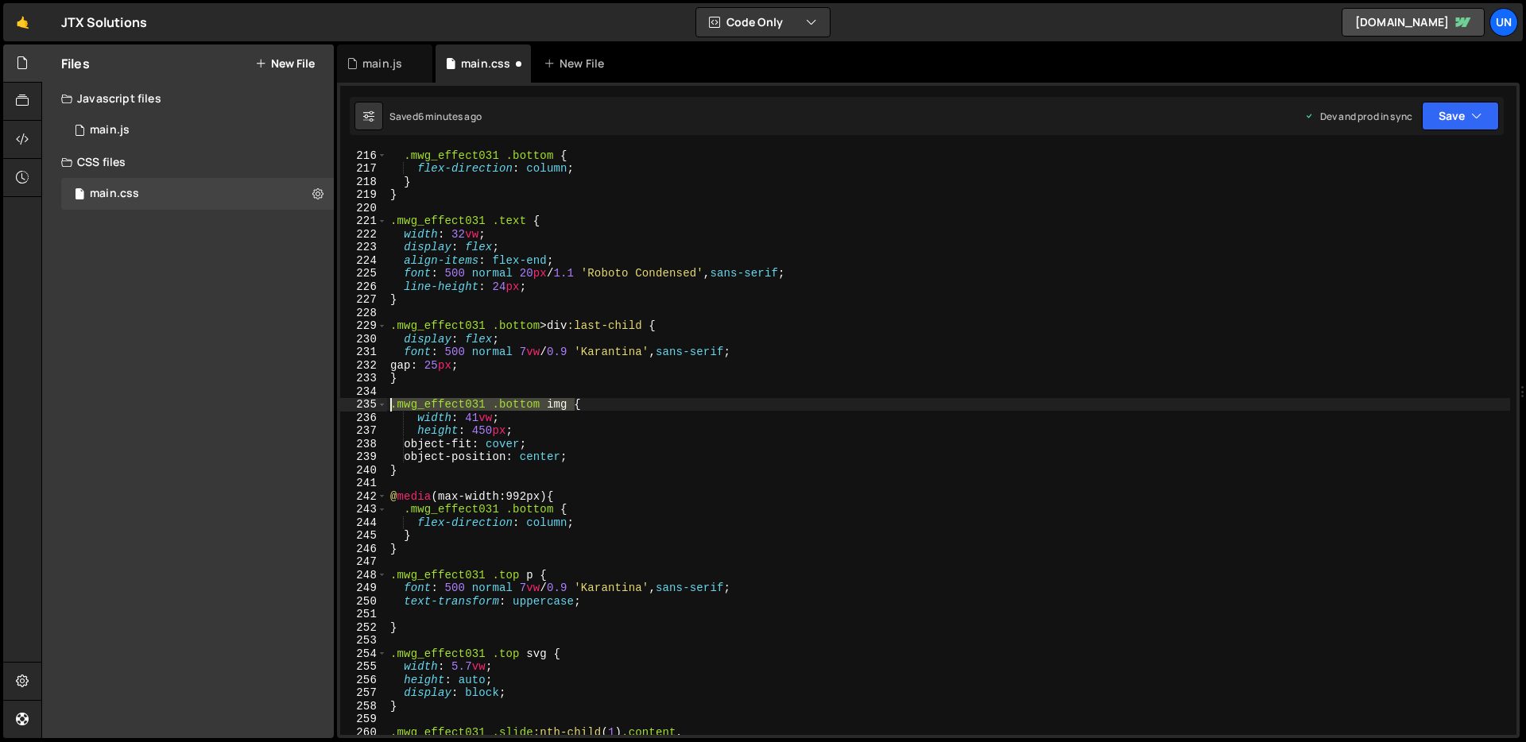
drag, startPoint x: 574, startPoint y: 401, endPoint x: 392, endPoint y: 410, distance: 182.2
click at [392, 410] on div ".mwg_effect031 .bottom { flex-direction : column ; } } .mwg_effect031 .text { w…" at bounding box center [948, 455] width 1123 height 612
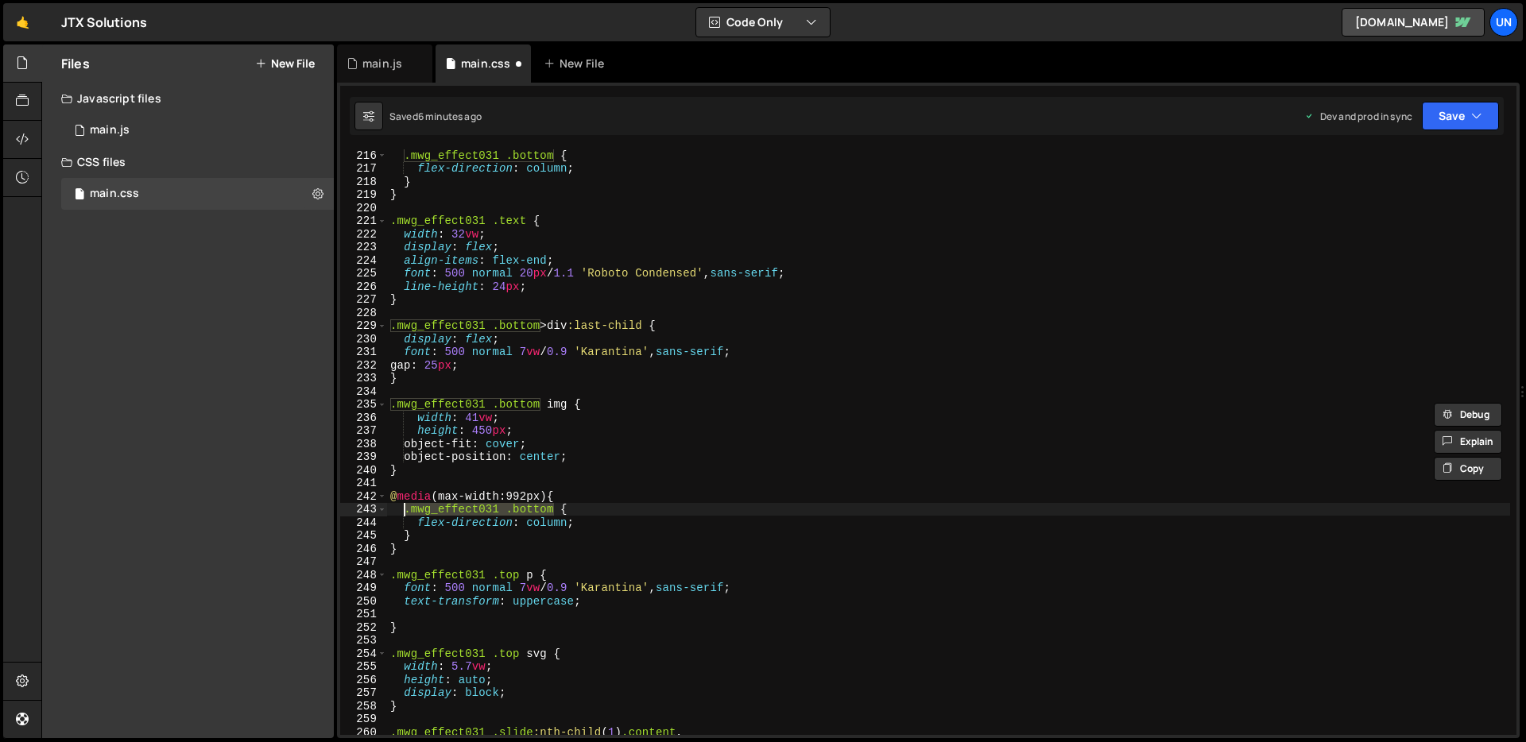
drag, startPoint x: 553, startPoint y: 508, endPoint x: 405, endPoint y: 509, distance: 148.6
click at [405, 509] on div ".mwg_effect031 .bottom { flex-direction : column ; } } .mwg_effect031 .text { w…" at bounding box center [948, 455] width 1123 height 612
paste textarea "img"
drag, startPoint x: 575, startPoint y: 525, endPoint x: 419, endPoint y: 528, distance: 156.6
click at [419, 528] on div ".mwg_effect031 .bottom { flex-direction : column ; } } .mwg_effect031 .text { w…" at bounding box center [948, 455] width 1123 height 612
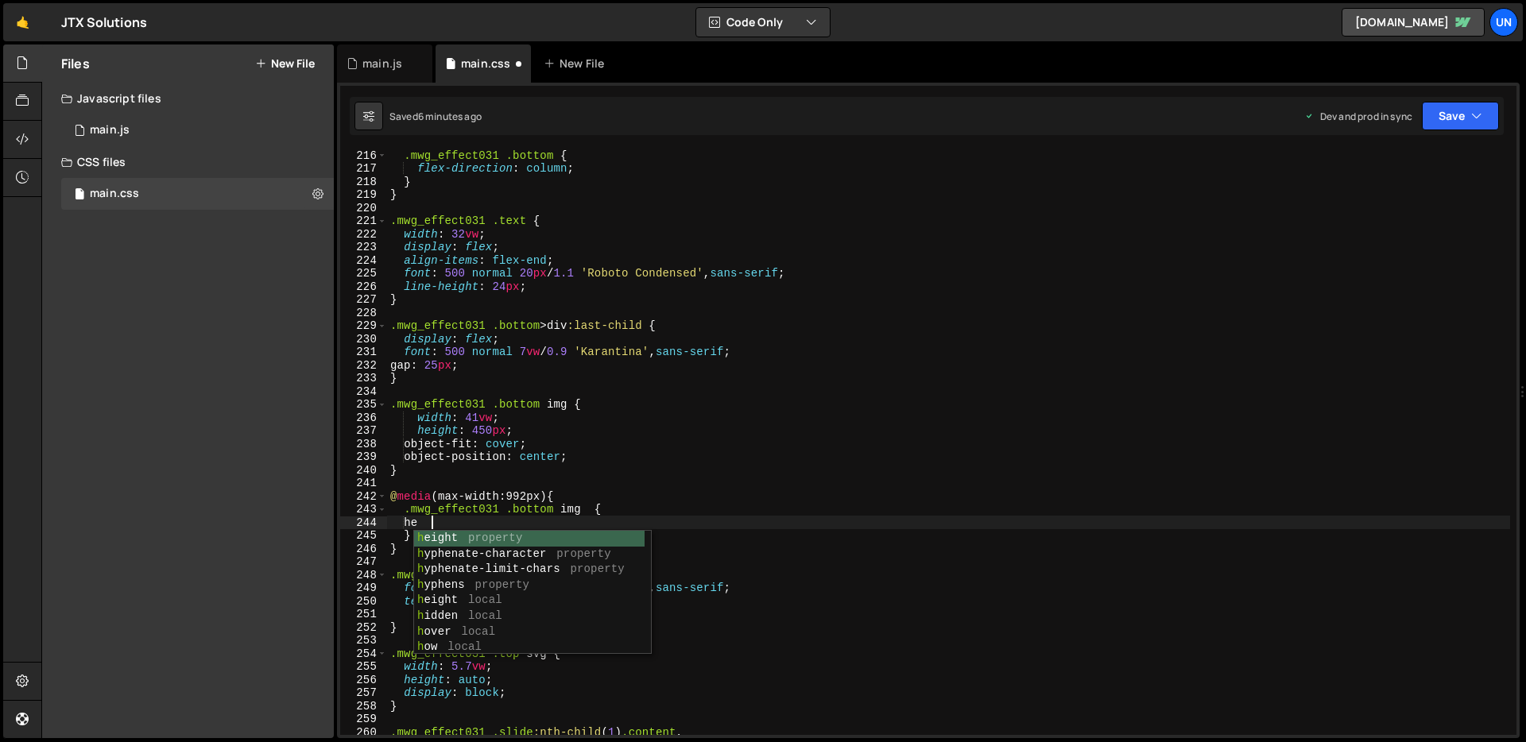
scroll to position [0, 2]
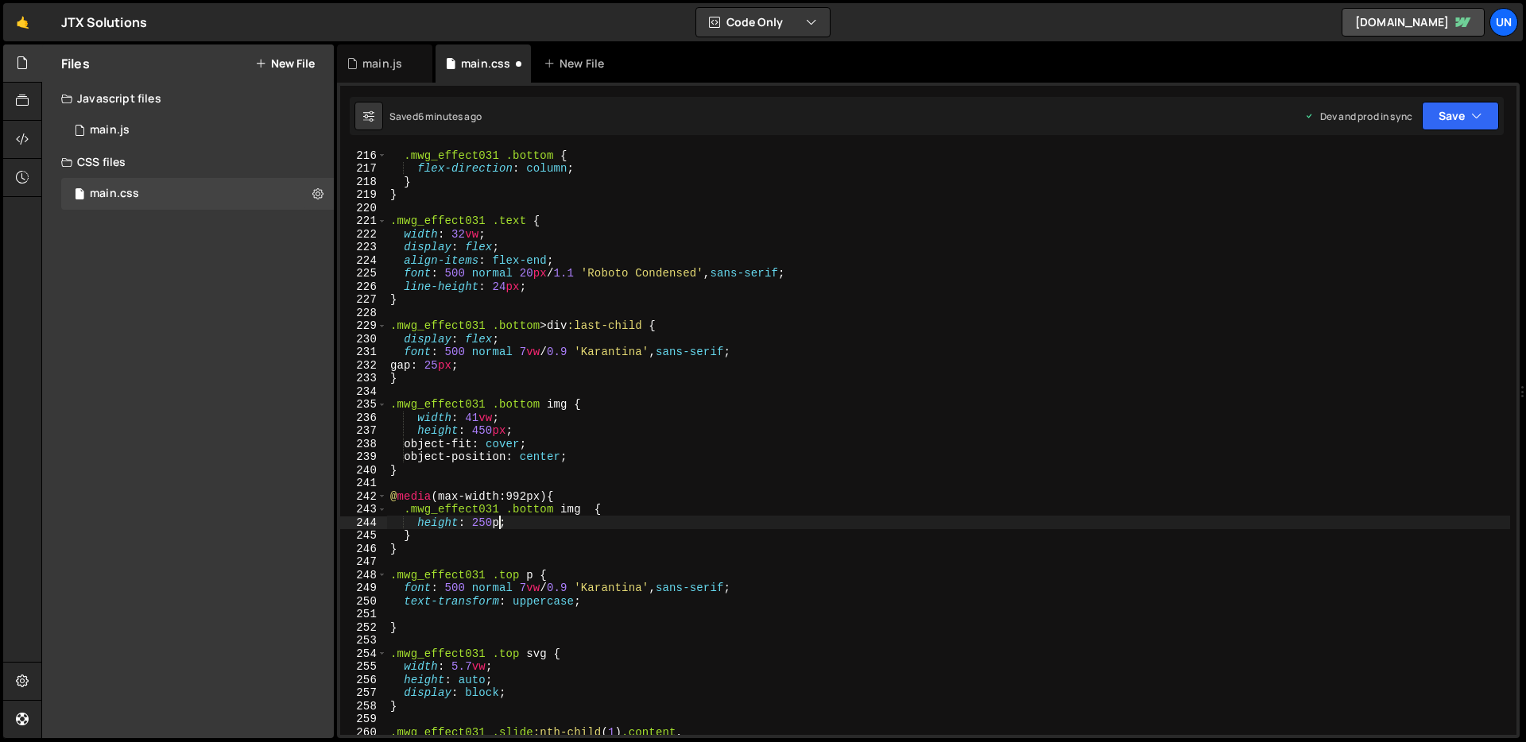
type textarea "height: 250px;"
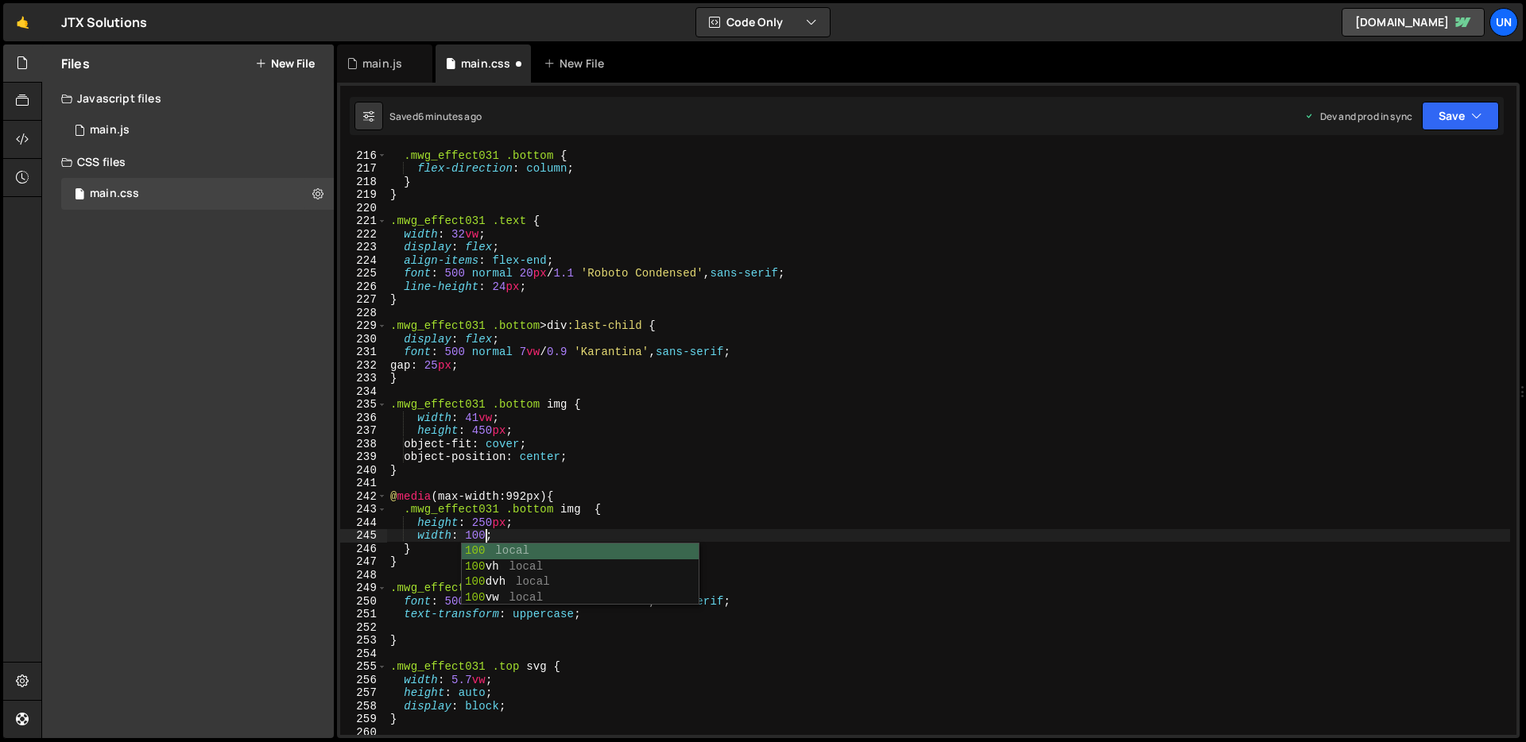
scroll to position [0, 6]
click at [1466, 107] on button "Save" at bounding box center [1460, 116] width 77 height 29
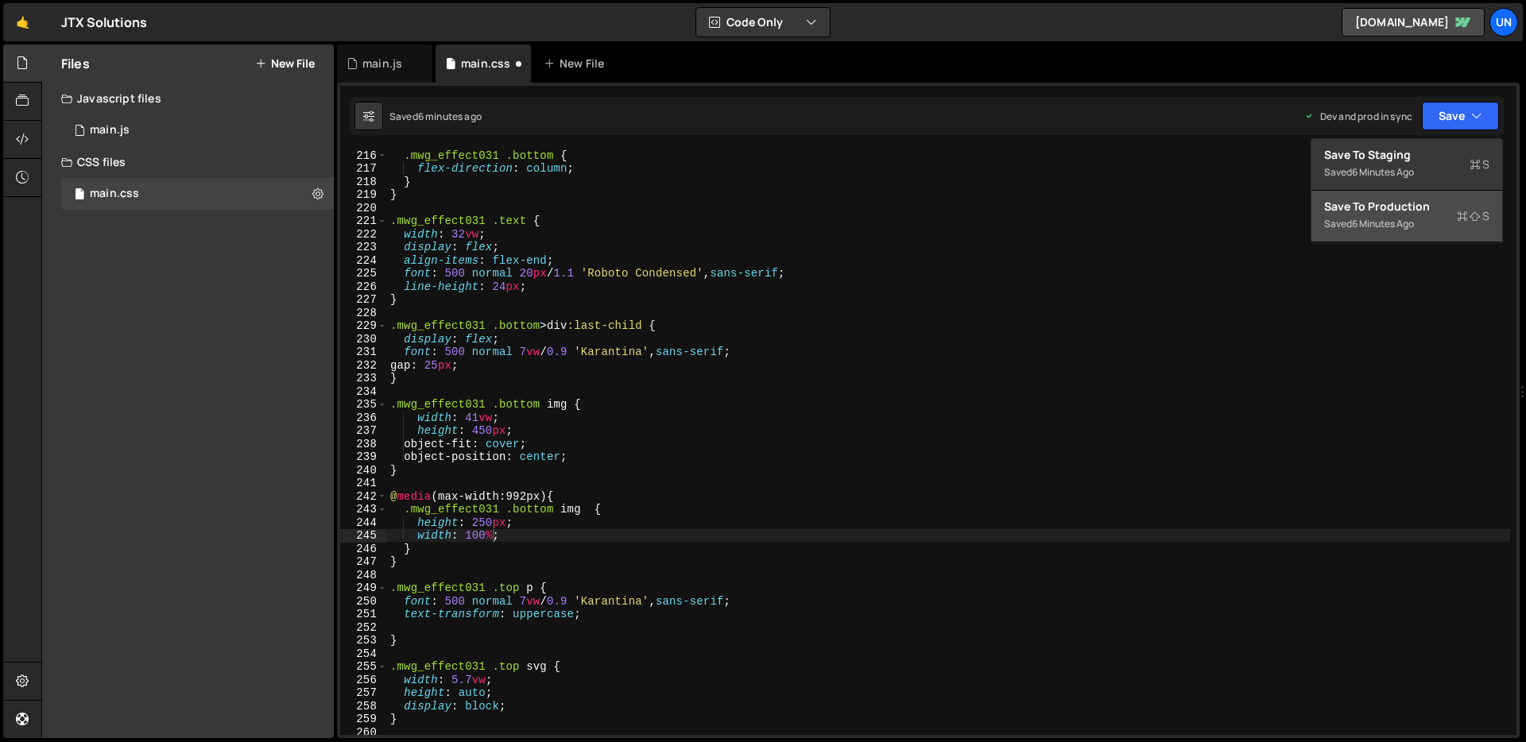
click at [1435, 211] on div "Save to Production S" at bounding box center [1406, 207] width 165 height 16
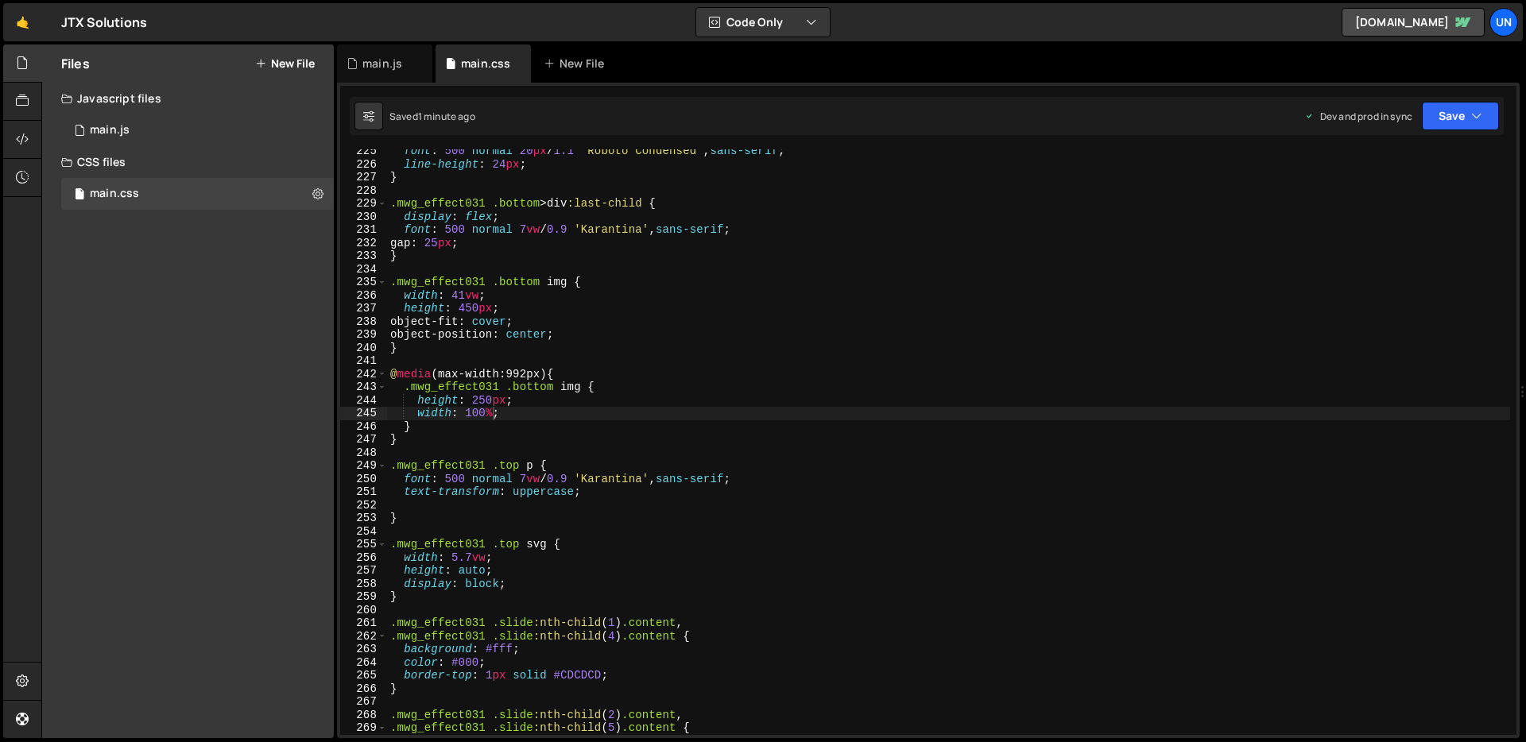
scroll to position [0, 0]
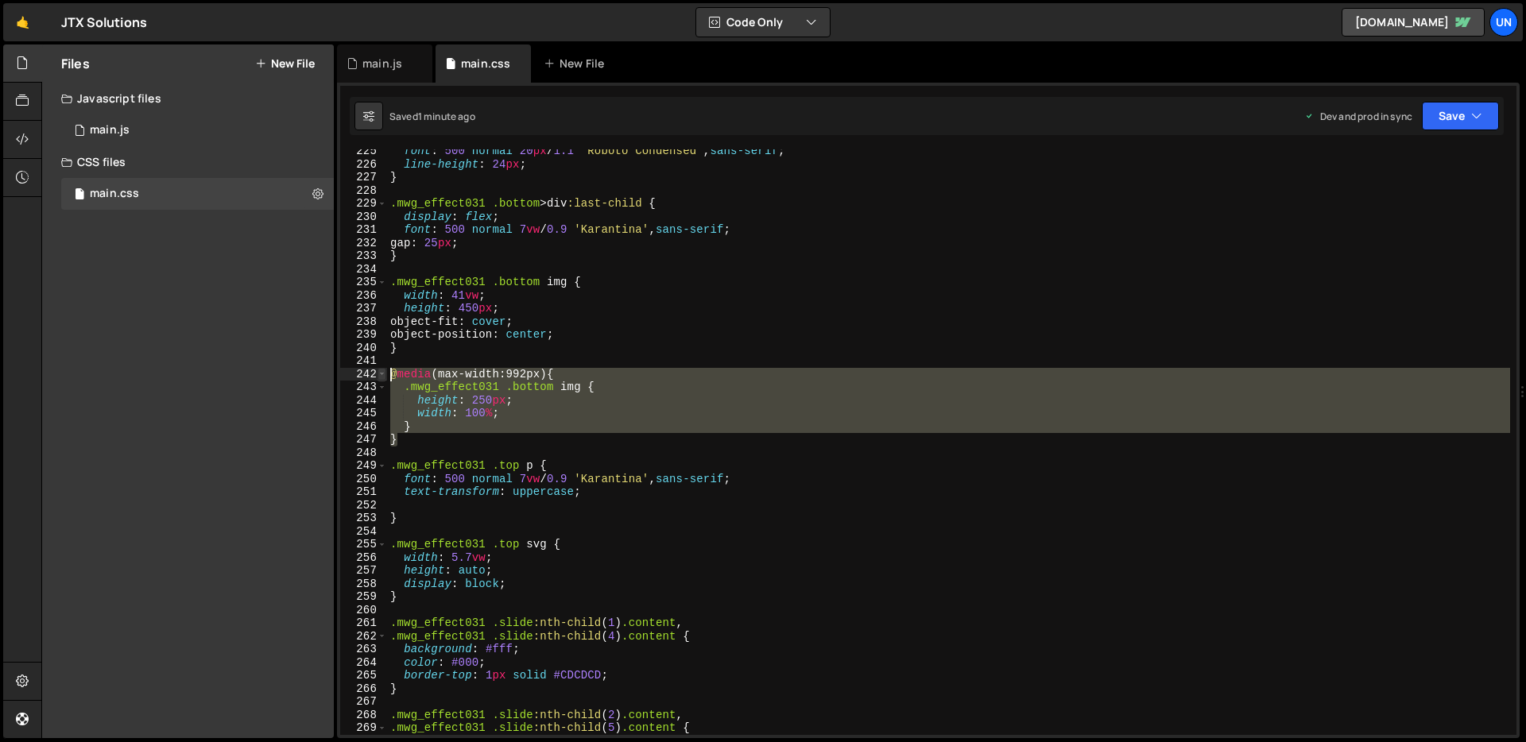
drag, startPoint x: 405, startPoint y: 440, endPoint x: 383, endPoint y: 375, distance: 68.1
click at [383, 375] on div "} 225 226 227 228 229 230 231 232 233 234 235 236 237 238 239 240 241 242 243 2…" at bounding box center [928, 442] width 1176 height 586
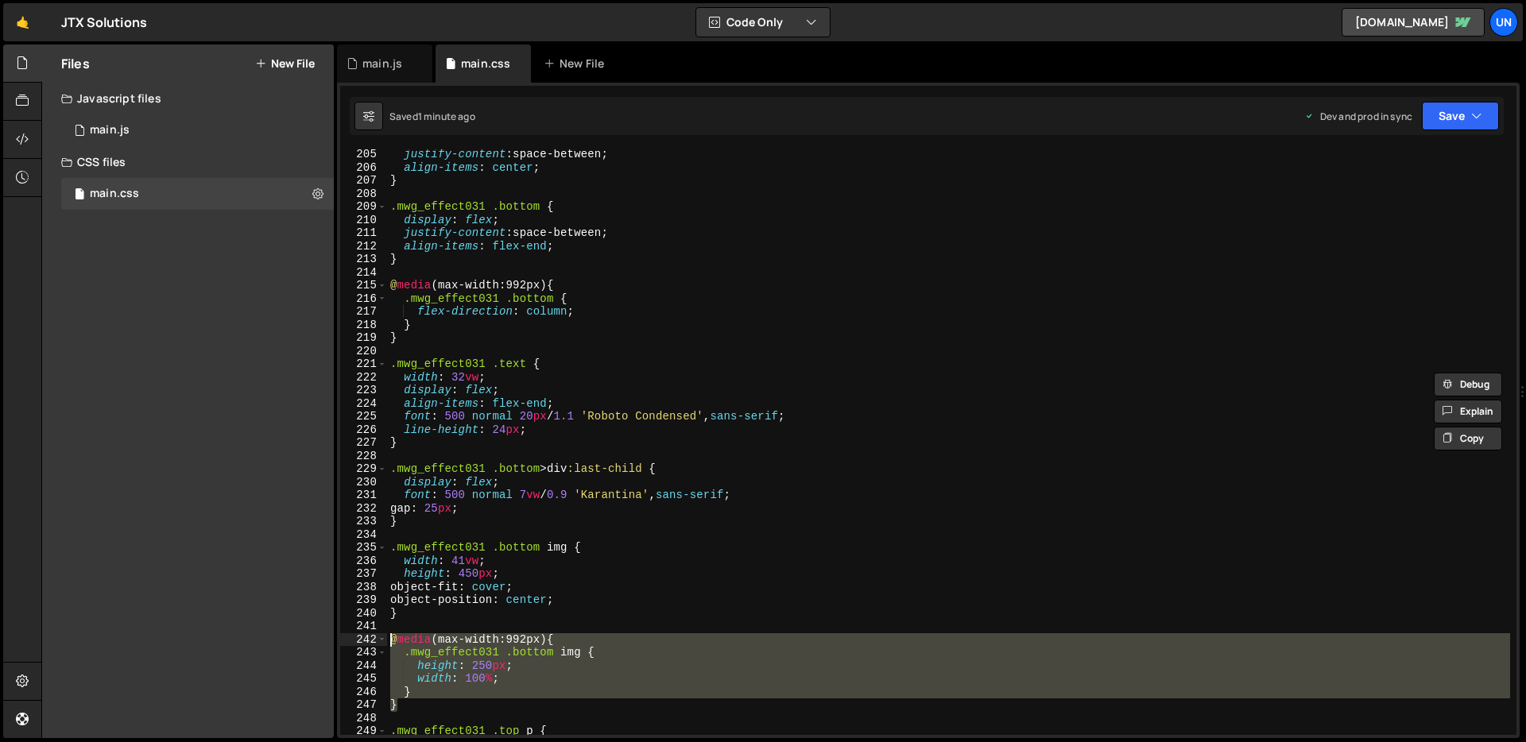
scroll to position [2671, 0]
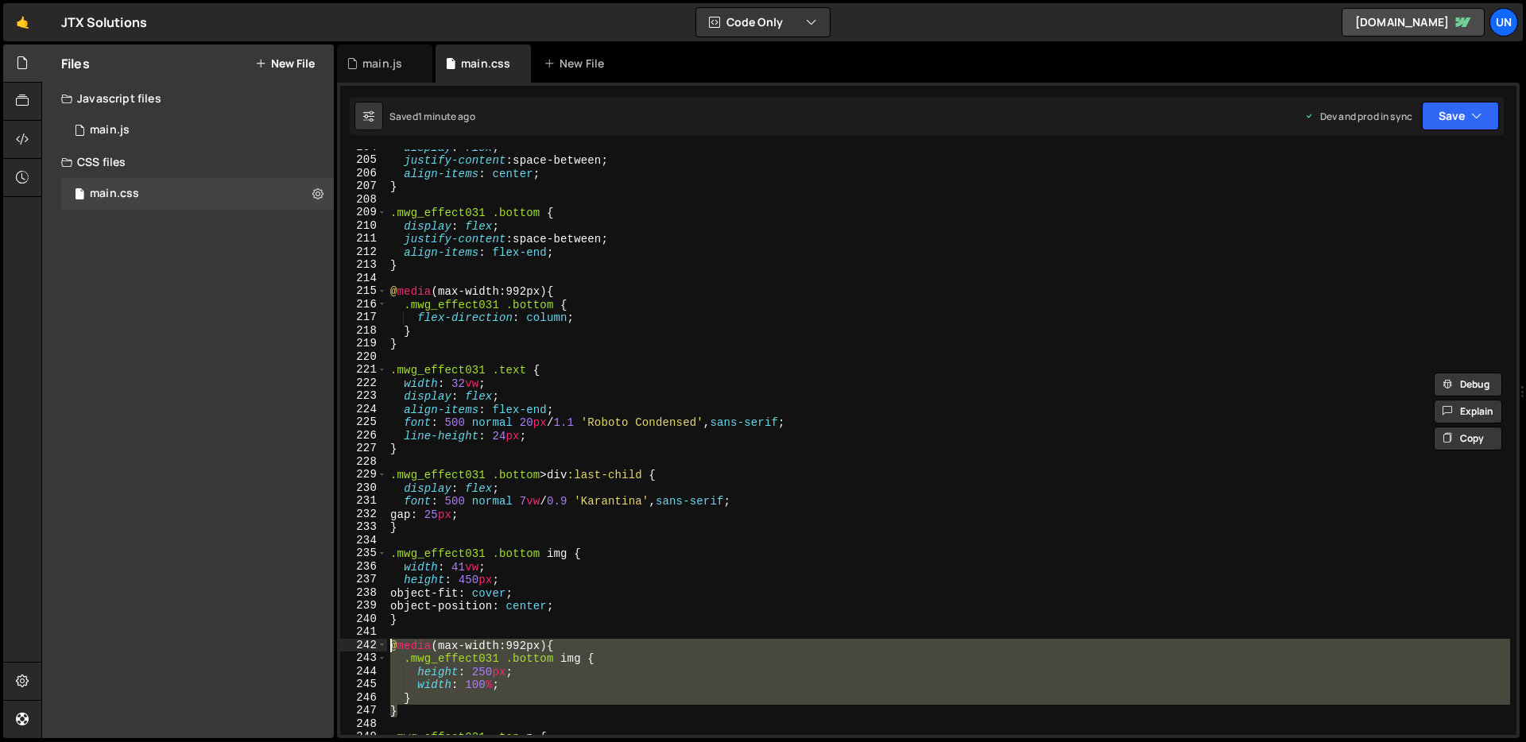
click at [440, 444] on div "display : flex ; justify-content : space-between ; align-items : center ; } .mw…" at bounding box center [948, 447] width 1123 height 612
type textarea "}"
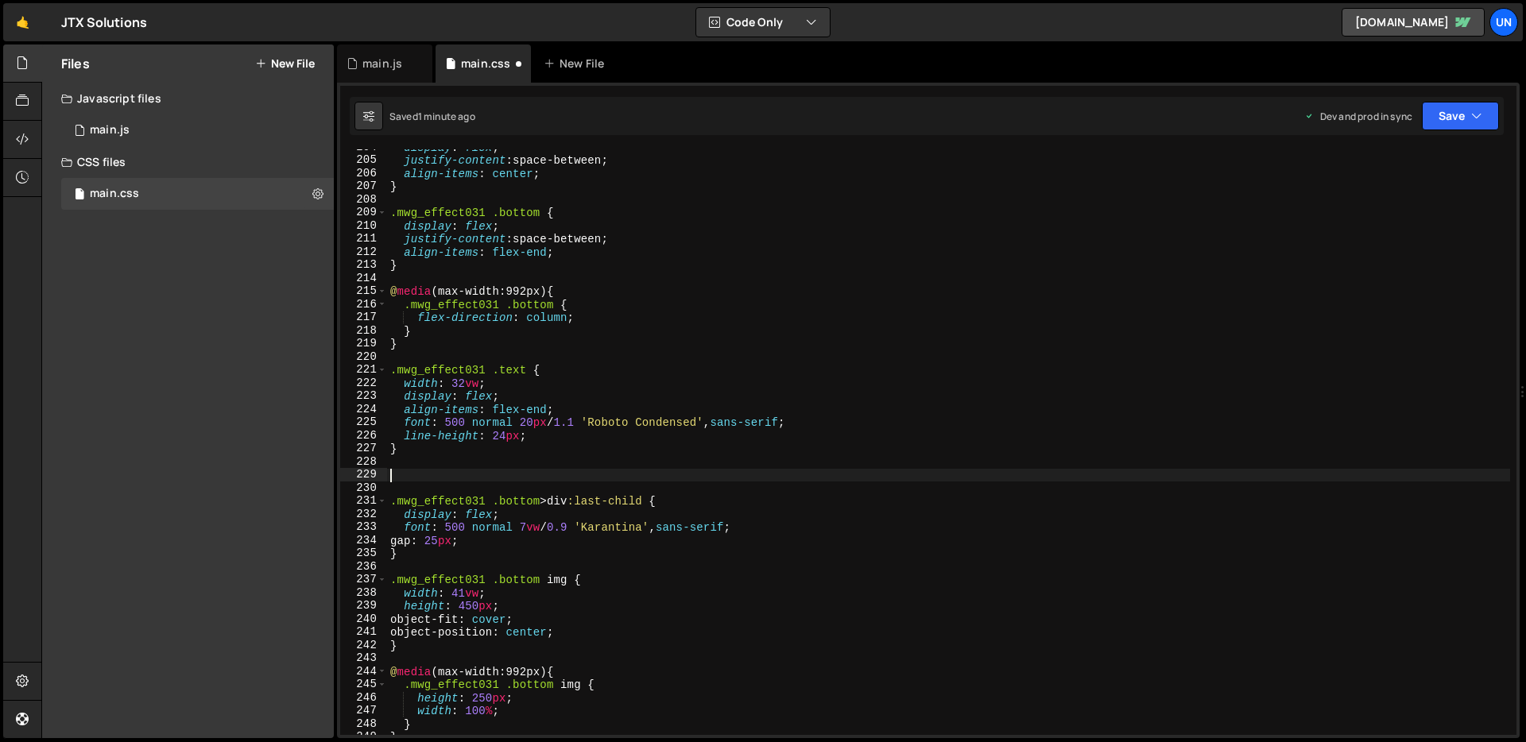
paste textarea "}"
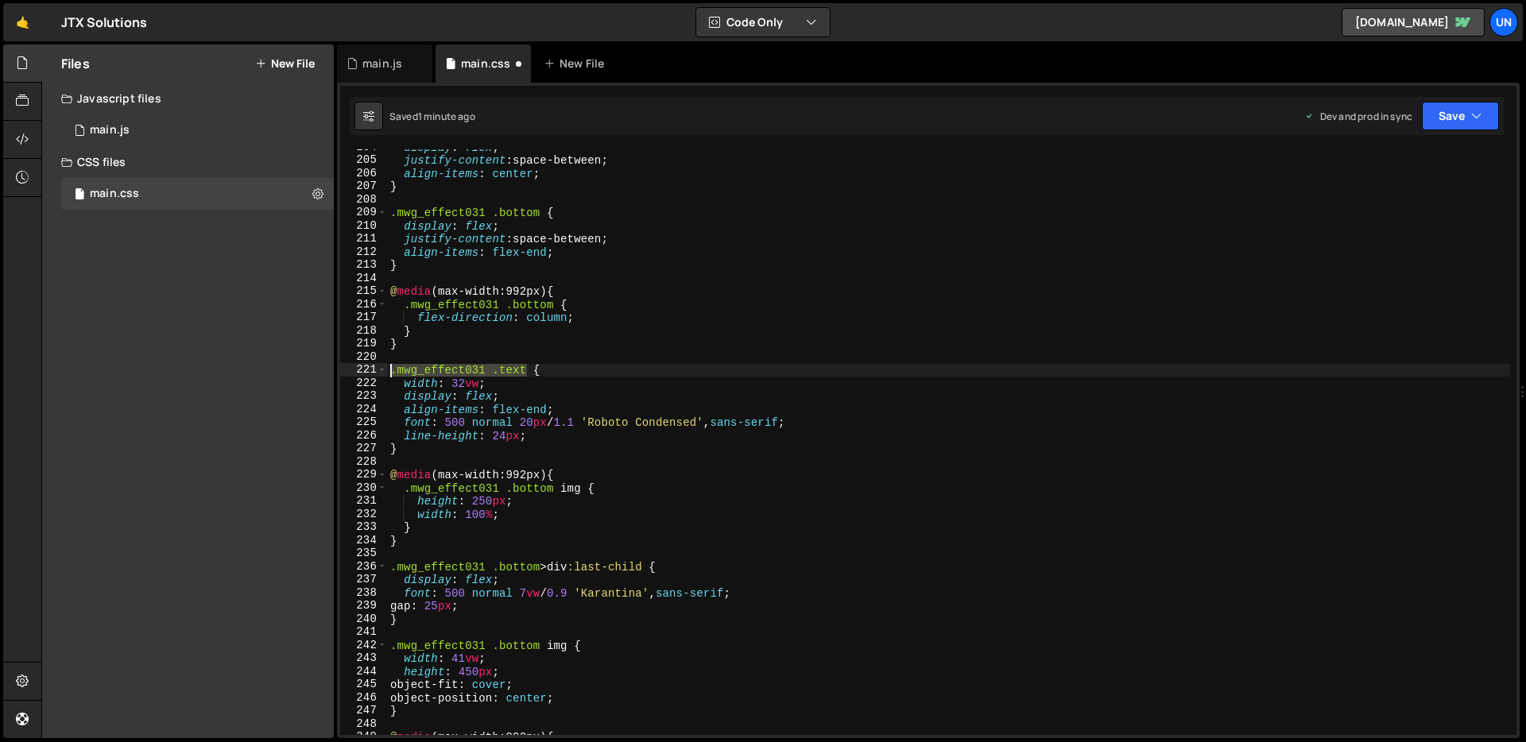
drag, startPoint x: 529, startPoint y: 371, endPoint x: 393, endPoint y: 374, distance: 136.0
click at [390, 374] on div "display : flex ; justify-content : space-between ; align-items : center ; } .mw…" at bounding box center [948, 447] width 1123 height 612
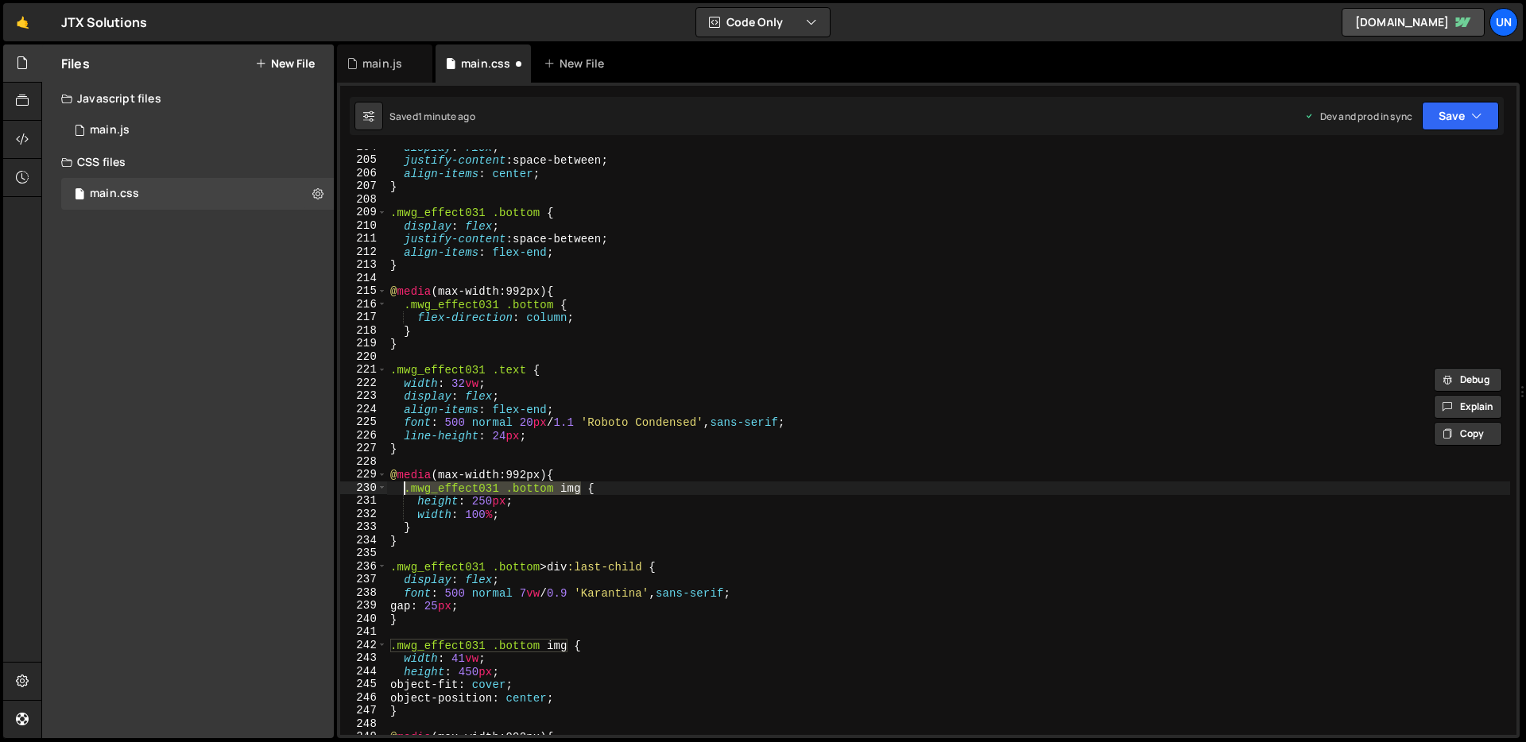
drag, startPoint x: 583, startPoint y: 490, endPoint x: 404, endPoint y: 494, distance: 178.9
click at [404, 494] on div "display : flex ; justify-content : space-between ; align-items : center ; } .mw…" at bounding box center [948, 447] width 1123 height 612
paste textarea "text"
drag, startPoint x: 513, startPoint y: 505, endPoint x: 417, endPoint y: 506, distance: 96.2
click at [417, 506] on div "display : flex ; justify-content : space-between ; align-items : center ; } .mw…" at bounding box center [948, 447] width 1123 height 612
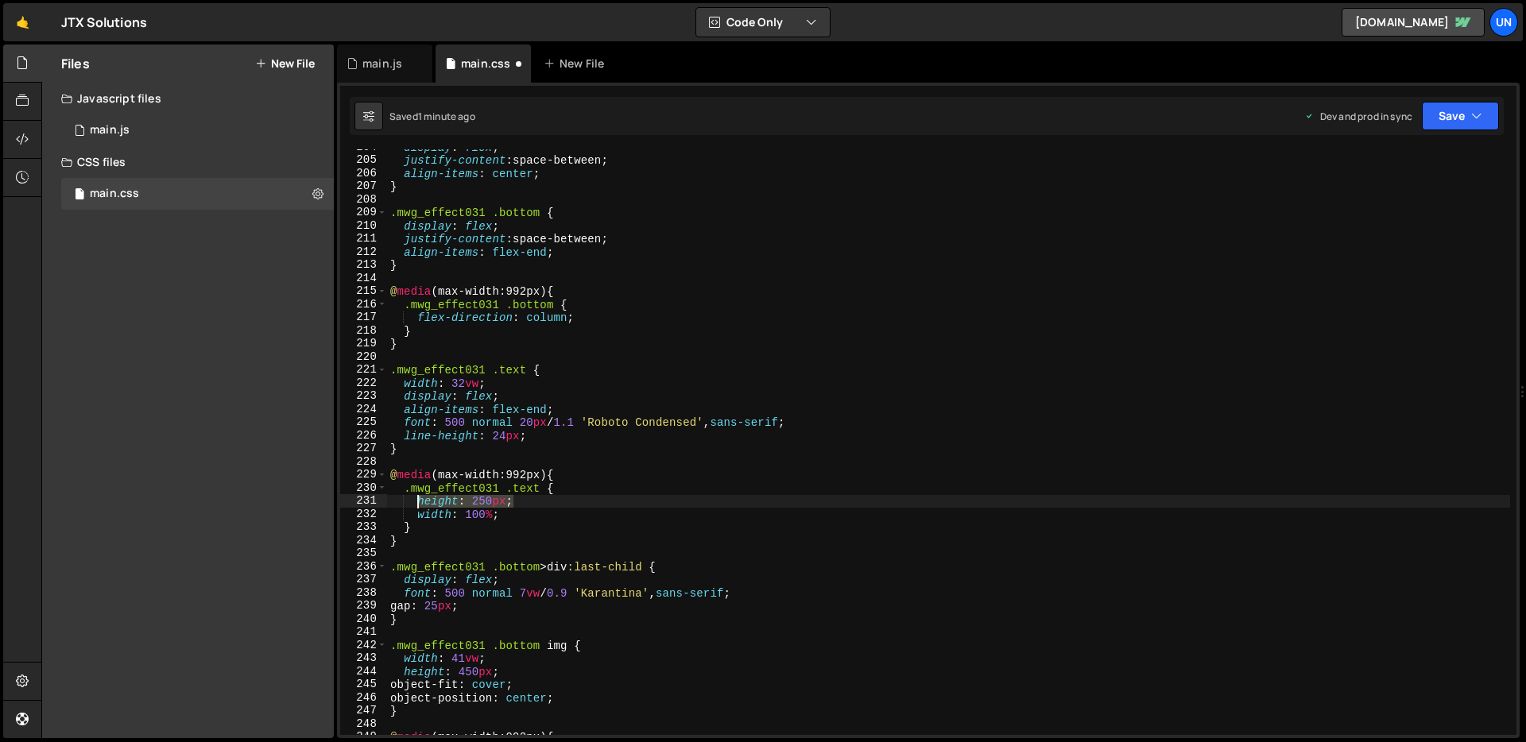
type textarea "height: 250px;"
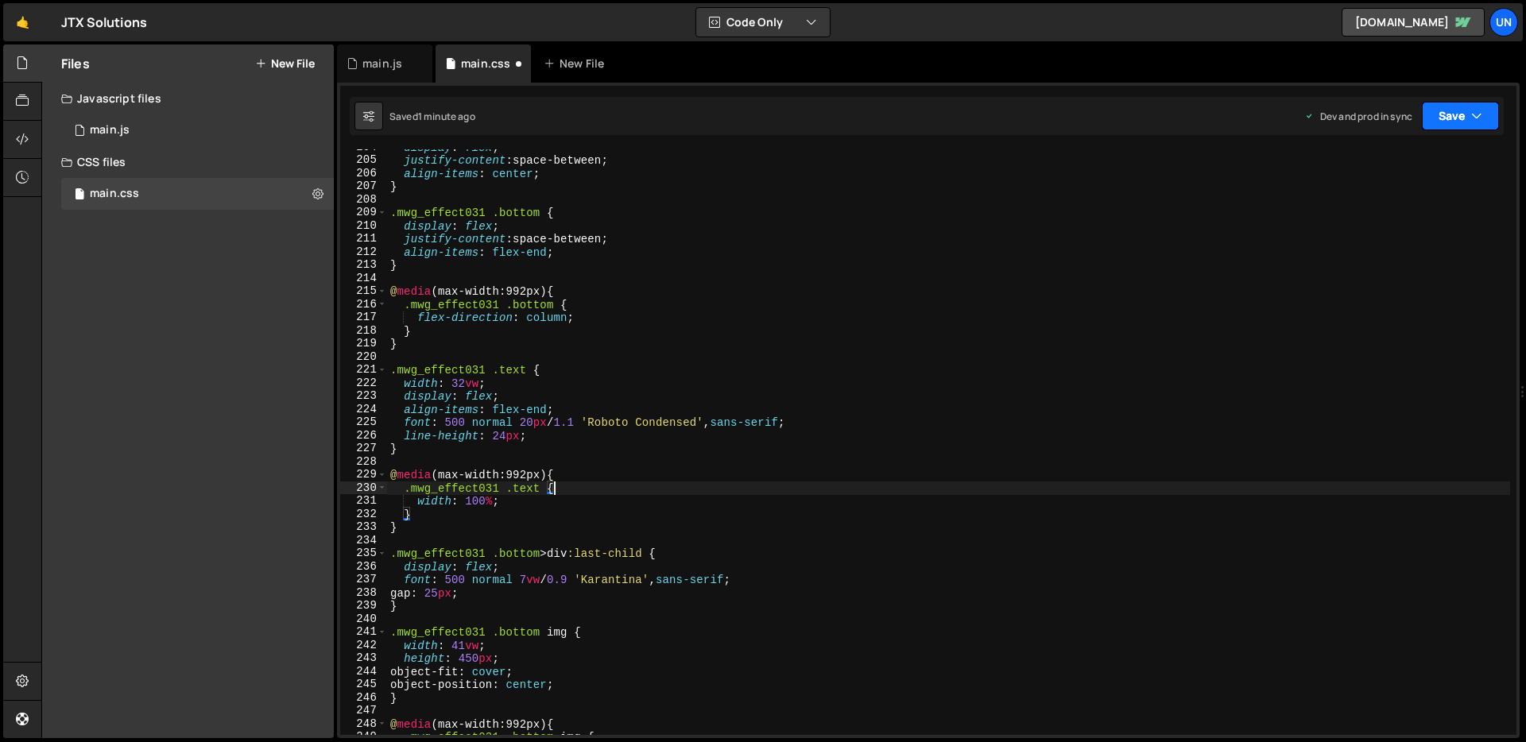
click at [1439, 122] on button "Save" at bounding box center [1460, 116] width 77 height 29
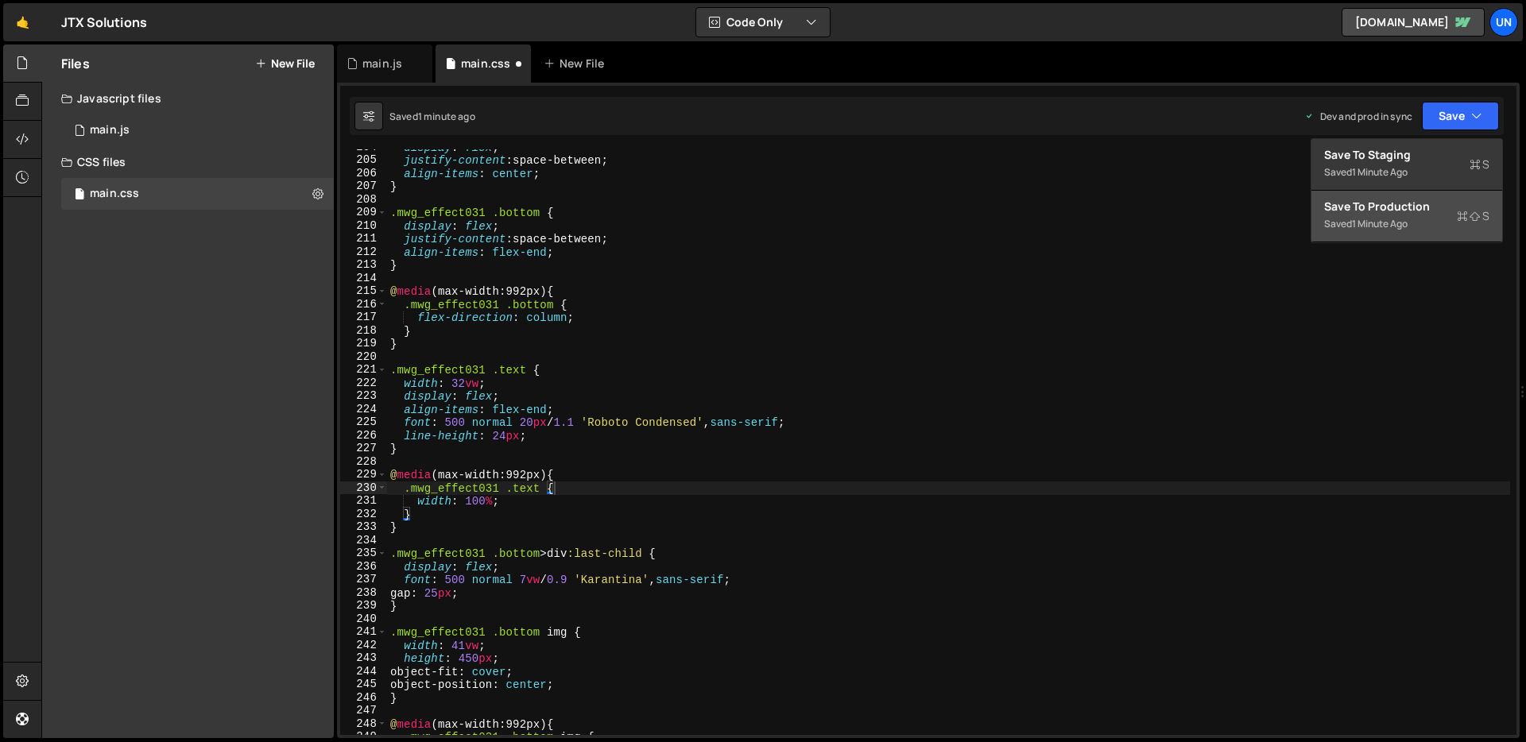
click at [1397, 200] on div "Save to Production S" at bounding box center [1406, 207] width 165 height 16
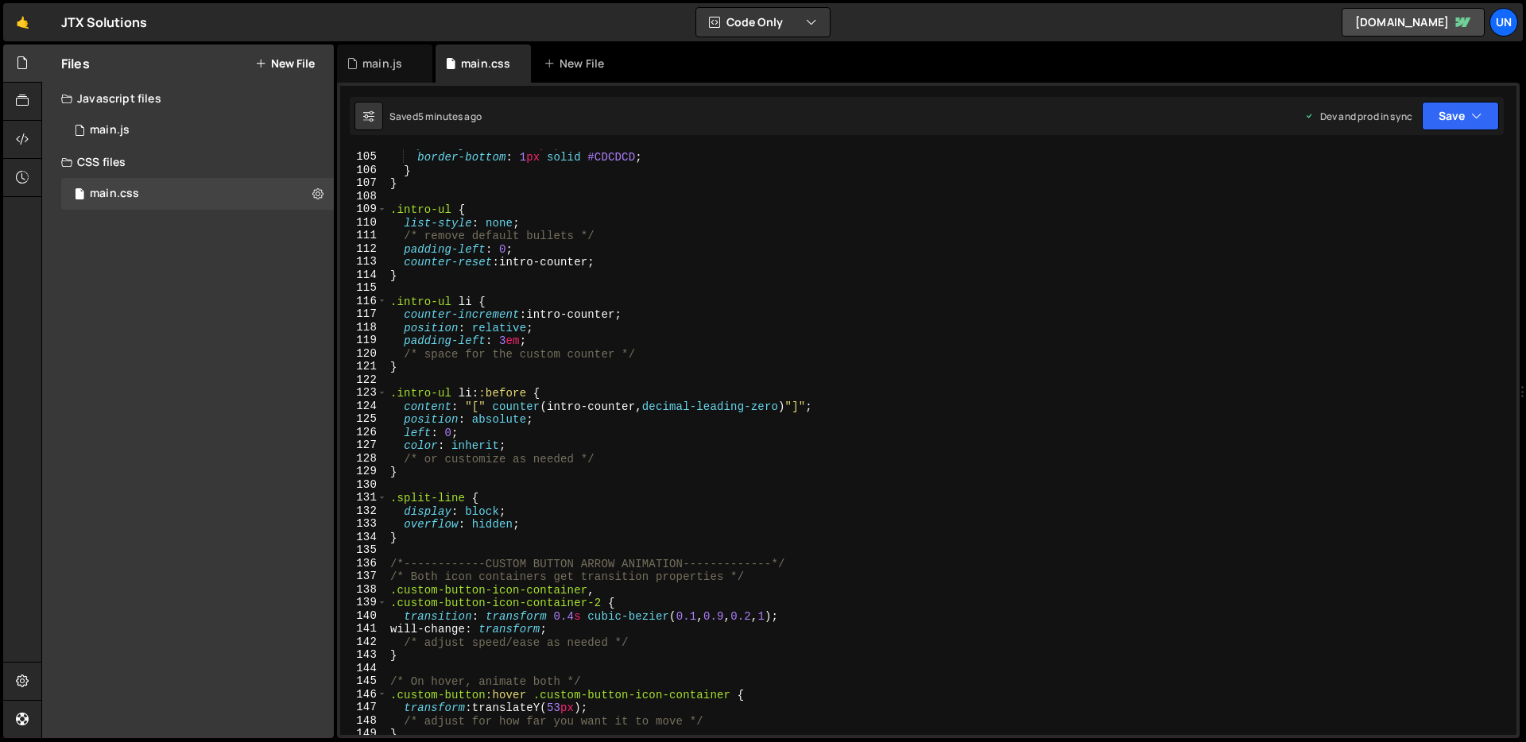
scroll to position [1363, 0]
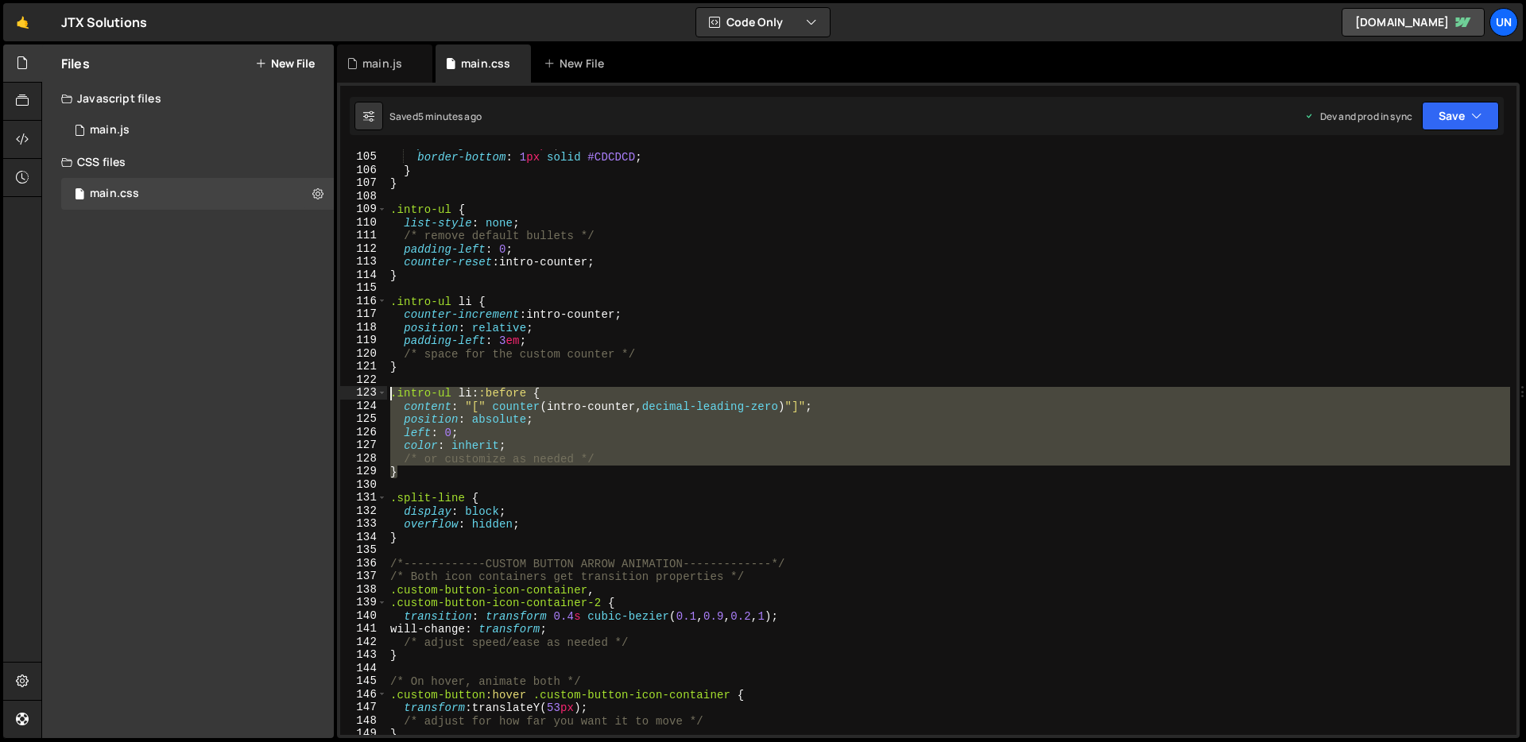
drag, startPoint x: 401, startPoint y: 473, endPoint x: 393, endPoint y: 397, distance: 76.6
click at [393, 397] on div "padding-bottom : 16 px ; border-bottom : 1 px solid #CDCDCD ; } } .intro-ul { l…" at bounding box center [948, 444] width 1123 height 612
click at [556, 424] on div "padding-bottom : 16 px ; border-bottom : 1 px solid #CDCDCD ; } } .intro-ul { l…" at bounding box center [948, 442] width 1123 height 586
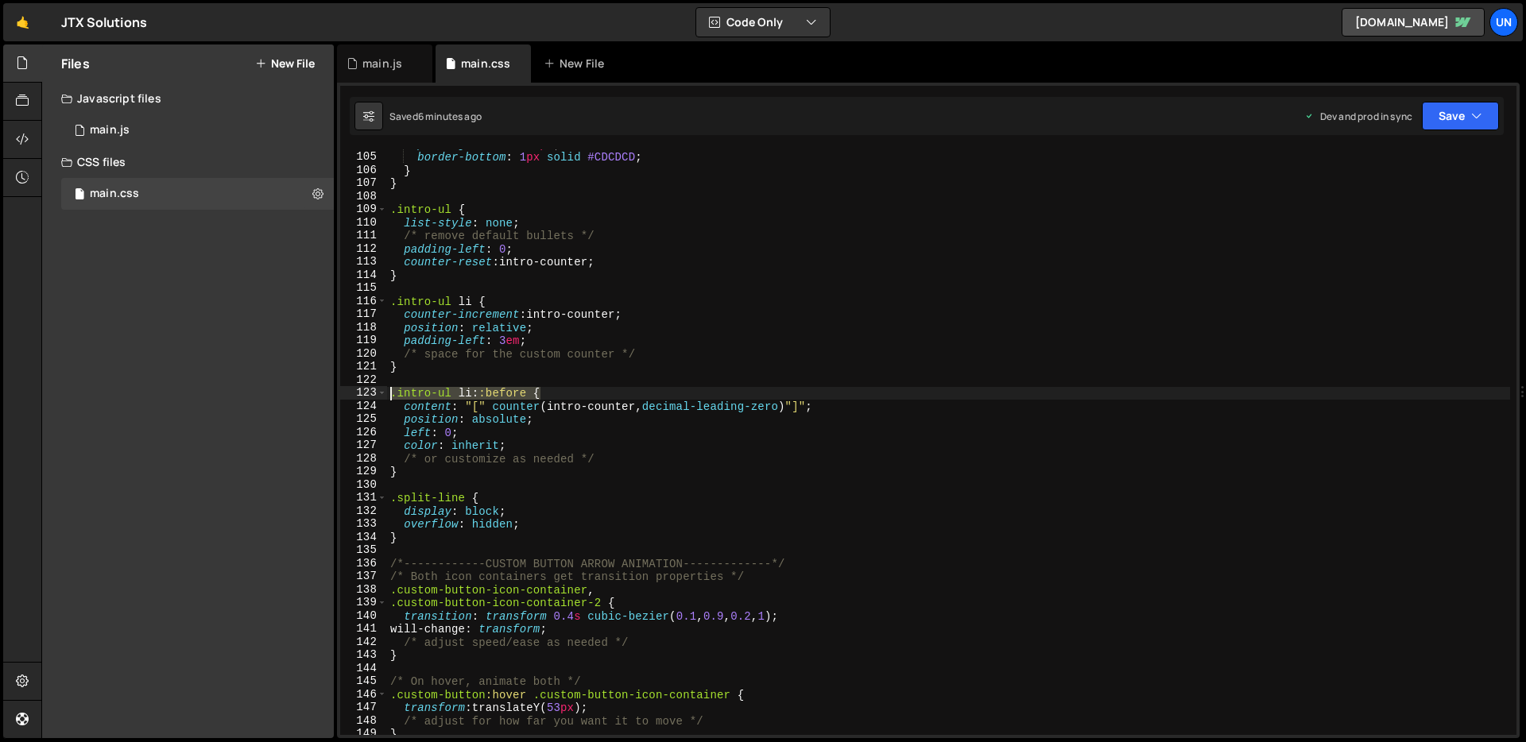
drag, startPoint x: 552, startPoint y: 393, endPoint x: 389, endPoint y: 392, distance: 162.2
click at [389, 392] on div "padding-bottom : 16 px ; border-bottom : 1 px solid #CDCDCD ; } } .intro-ul { l…" at bounding box center [948, 444] width 1123 height 612
paste textarea "not(.no-counter):"
drag, startPoint x: 581, startPoint y: 392, endPoint x: 513, endPoint y: 397, distance: 67.7
click at [513, 397] on div "padding-bottom : 16 px ; border-bottom : 1 px solid #CDCDCD ; } } .intro-ul { l…" at bounding box center [948, 444] width 1123 height 612
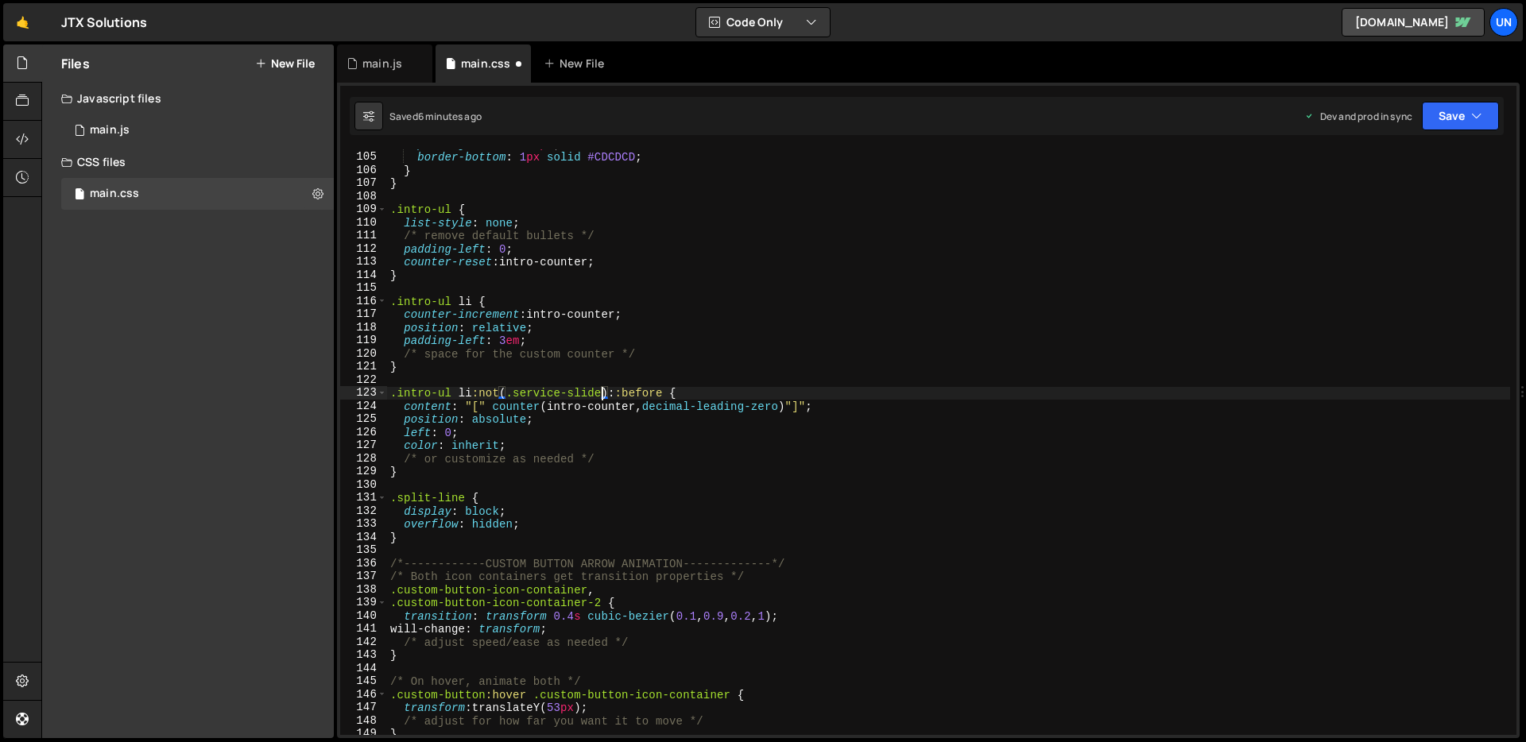
scroll to position [0, 14]
type textarea ".intro-ul li:not(.service-slide)::before {"
click at [1450, 118] on button "Save" at bounding box center [1460, 116] width 77 height 29
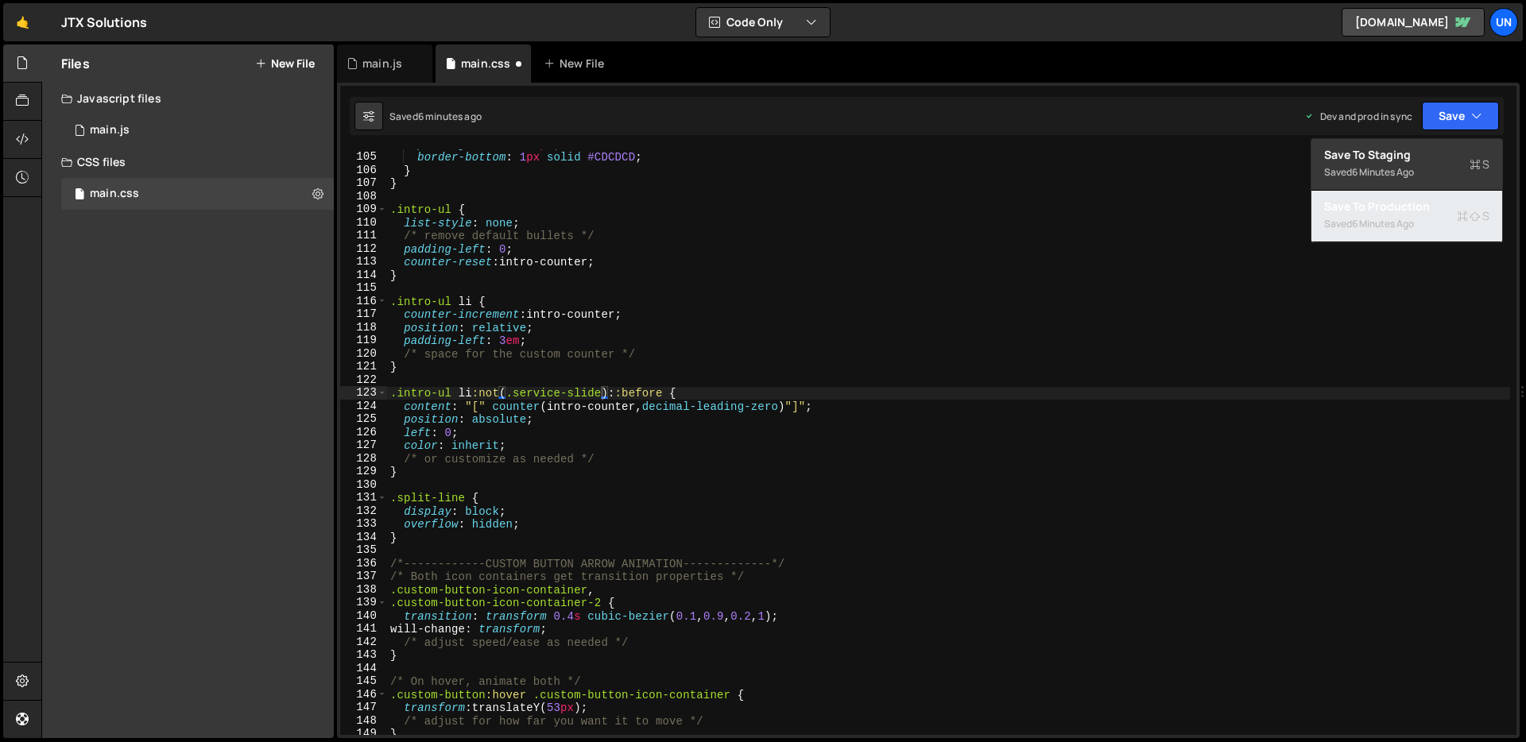
click at [1382, 218] on div "6 minutes ago" at bounding box center [1383, 224] width 62 height 14
